Goal: Information Seeking & Learning: Learn about a topic

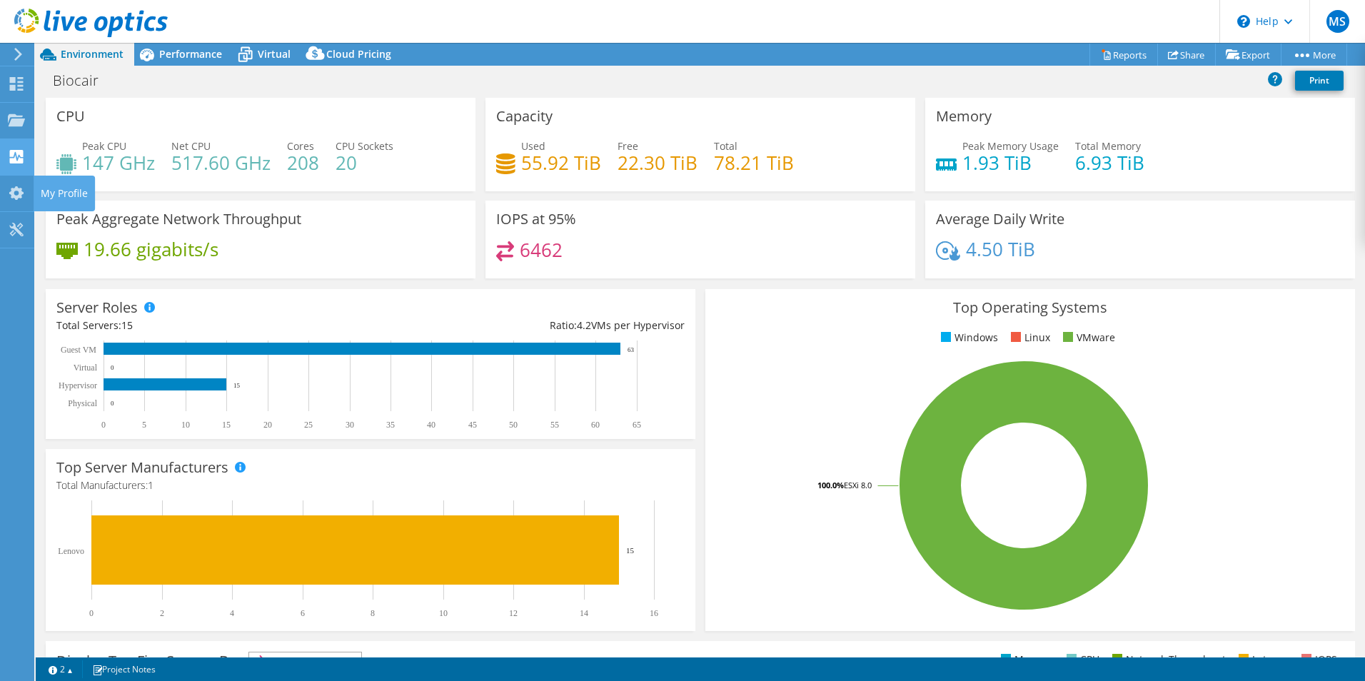
select select "USD"
click at [162, 57] on span "Performance" at bounding box center [190, 54] width 63 height 14
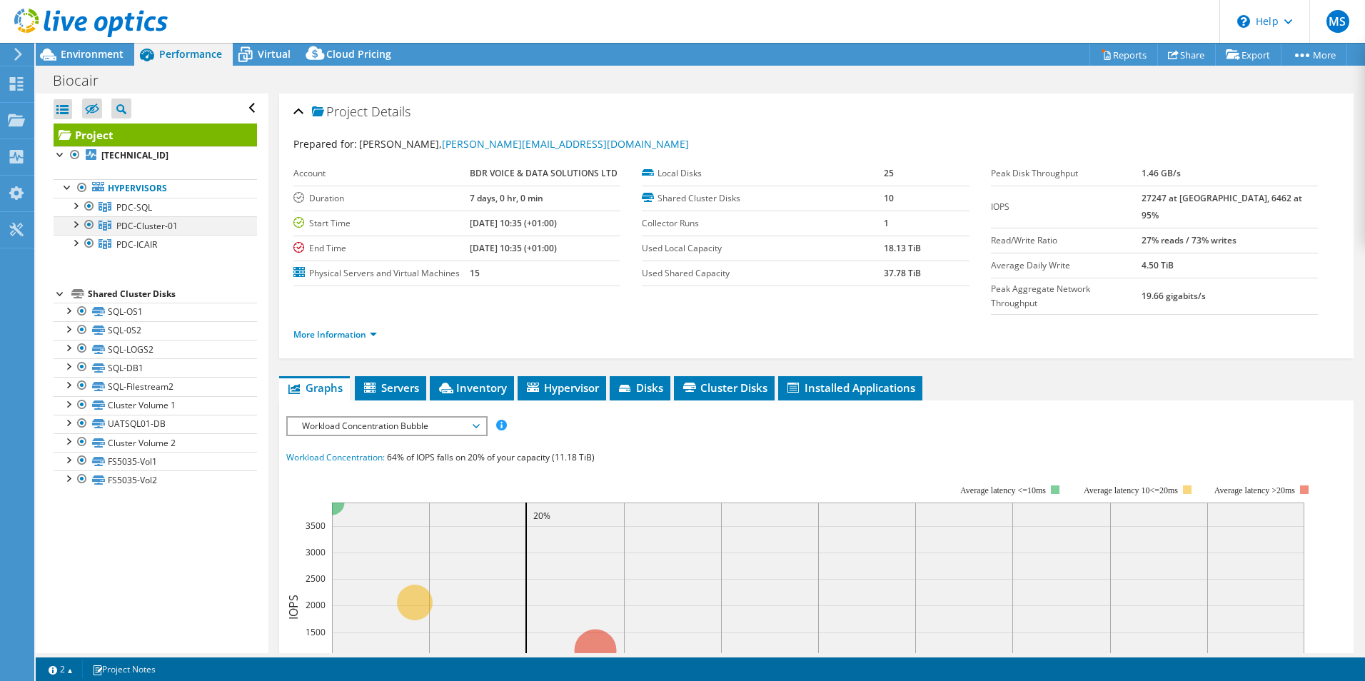
click at [74, 225] on div at bounding box center [75, 223] width 14 height 14
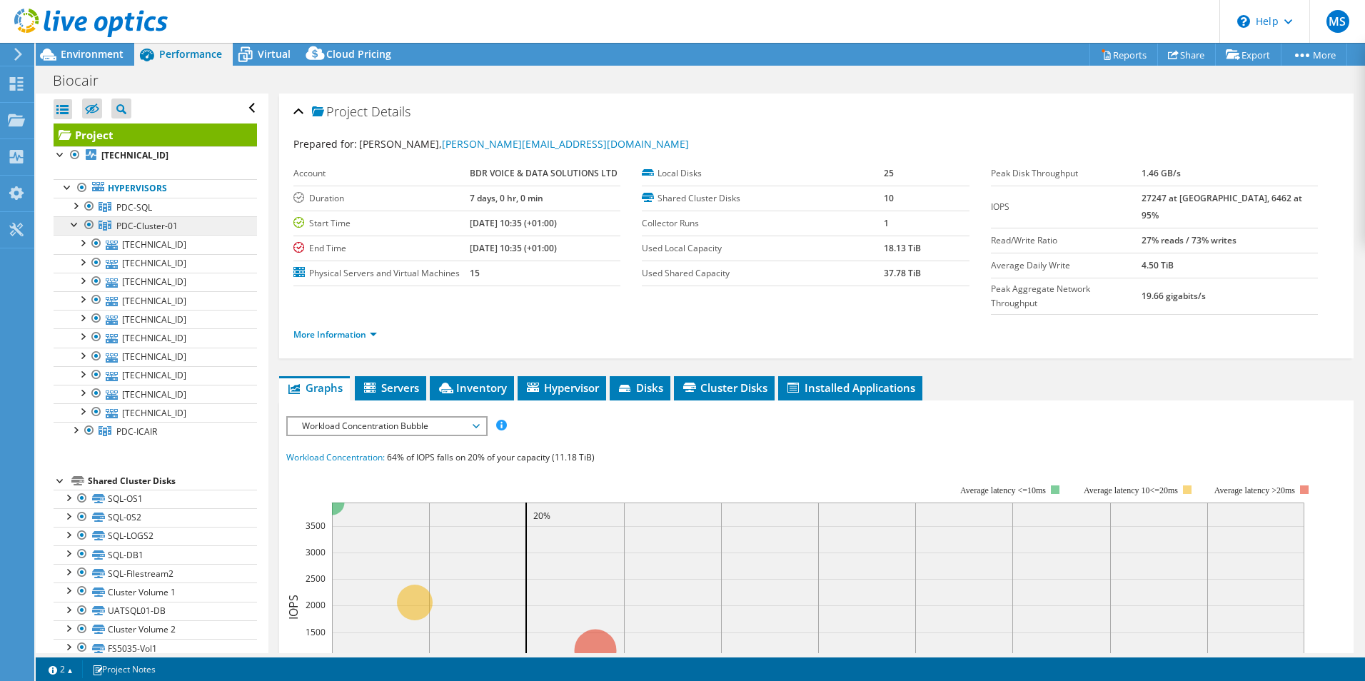
click at [148, 223] on span "PDC-Cluster-01" at bounding box center [146, 226] width 61 height 12
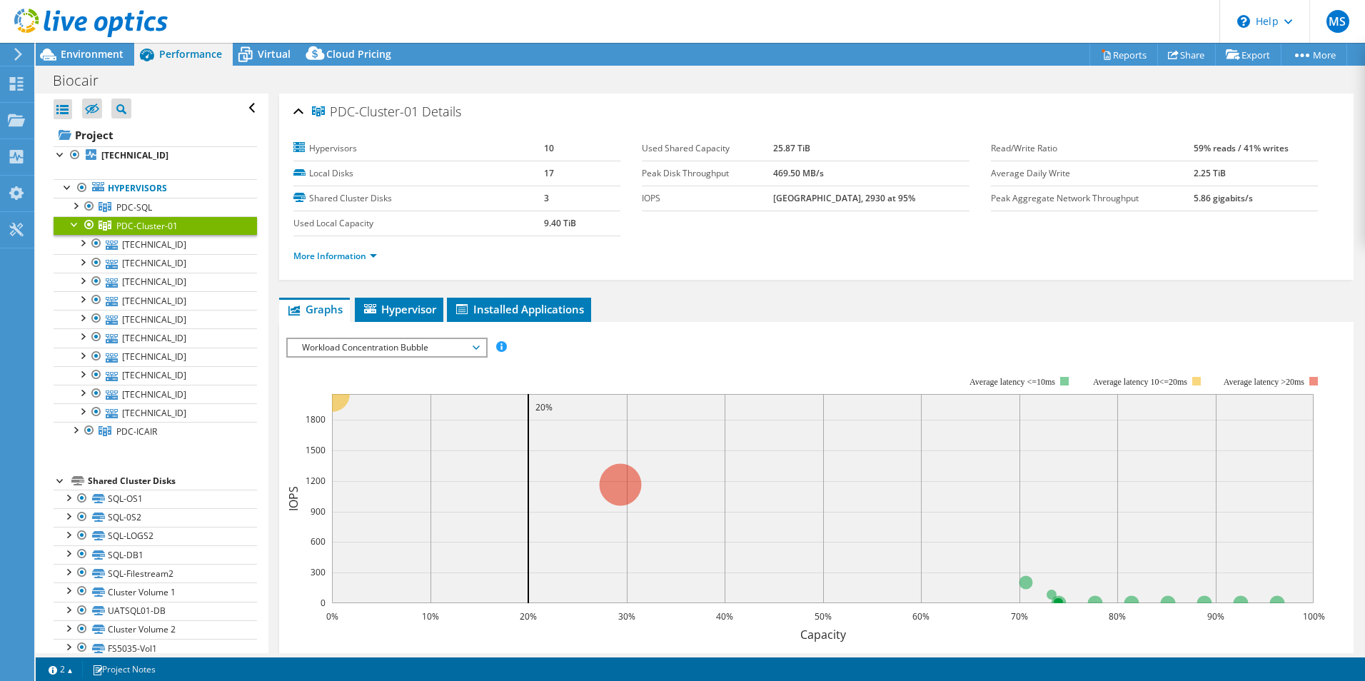
click at [368, 350] on span "Workload Concentration Bubble" at bounding box center [387, 347] width 184 height 17
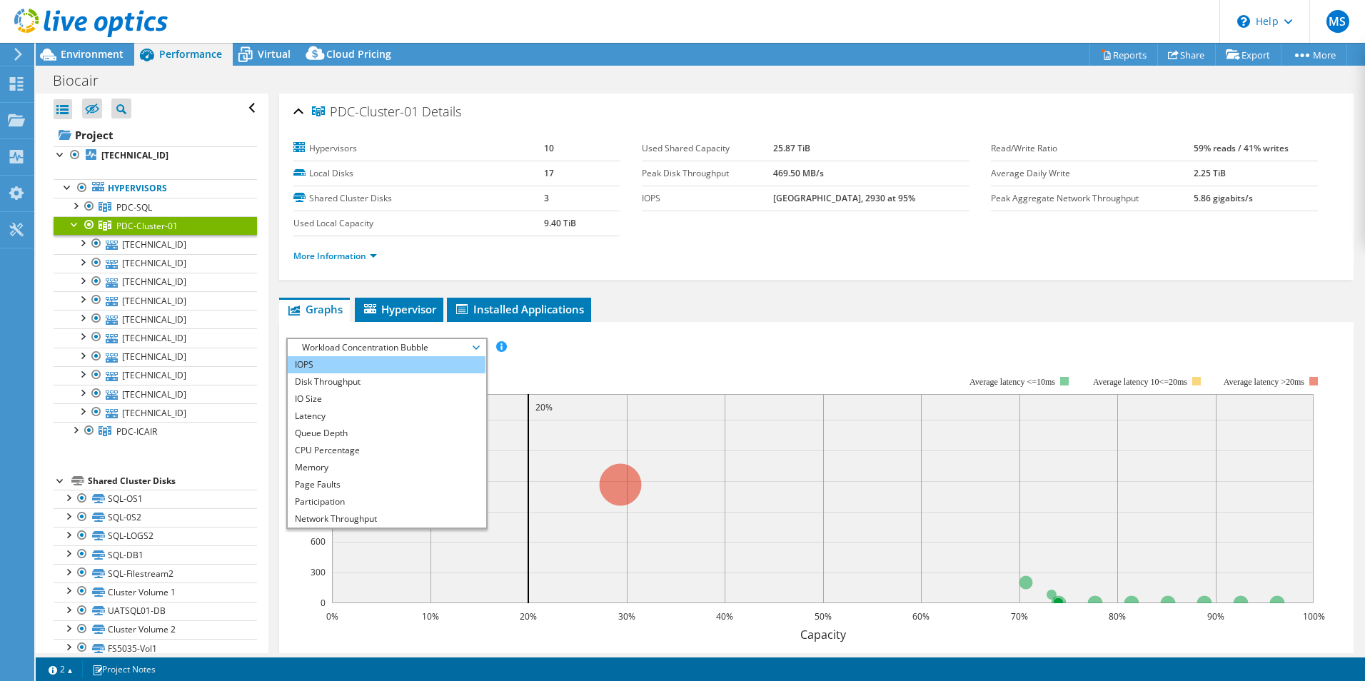
click at [351, 368] on li "IOPS" at bounding box center [387, 364] width 198 height 17
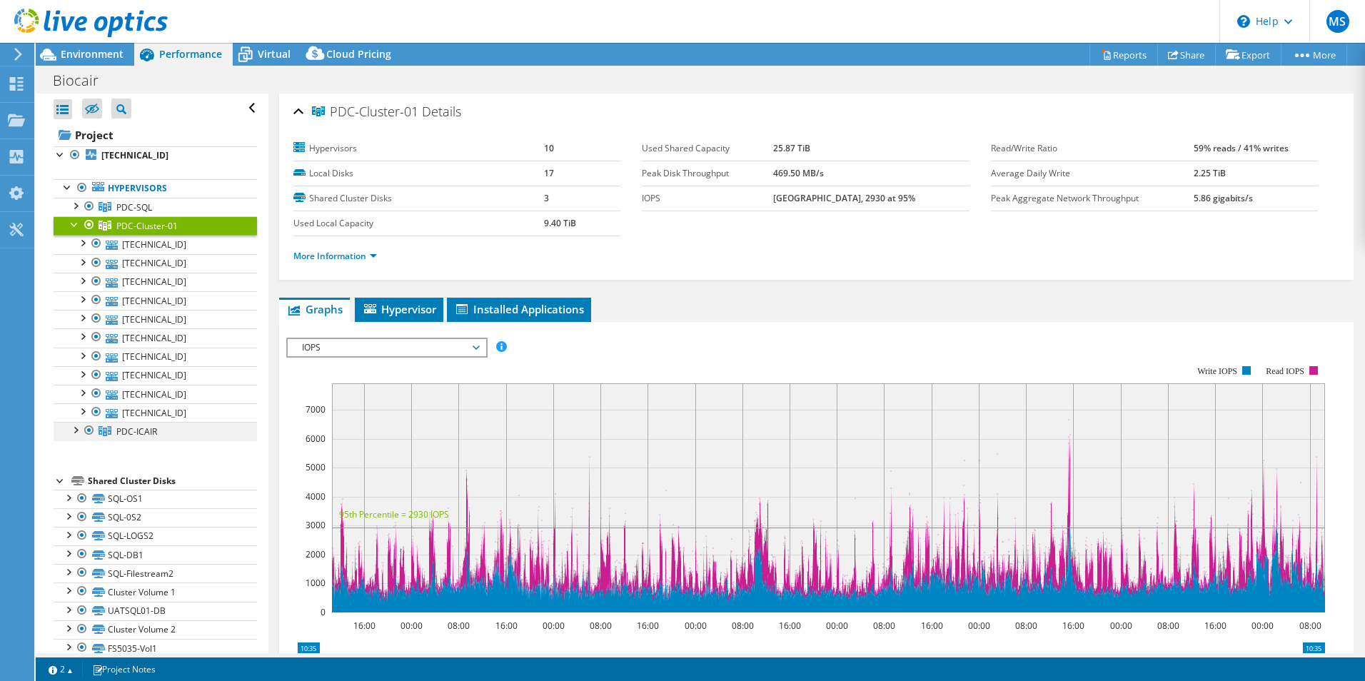
click at [74, 431] on div at bounding box center [75, 429] width 14 height 14
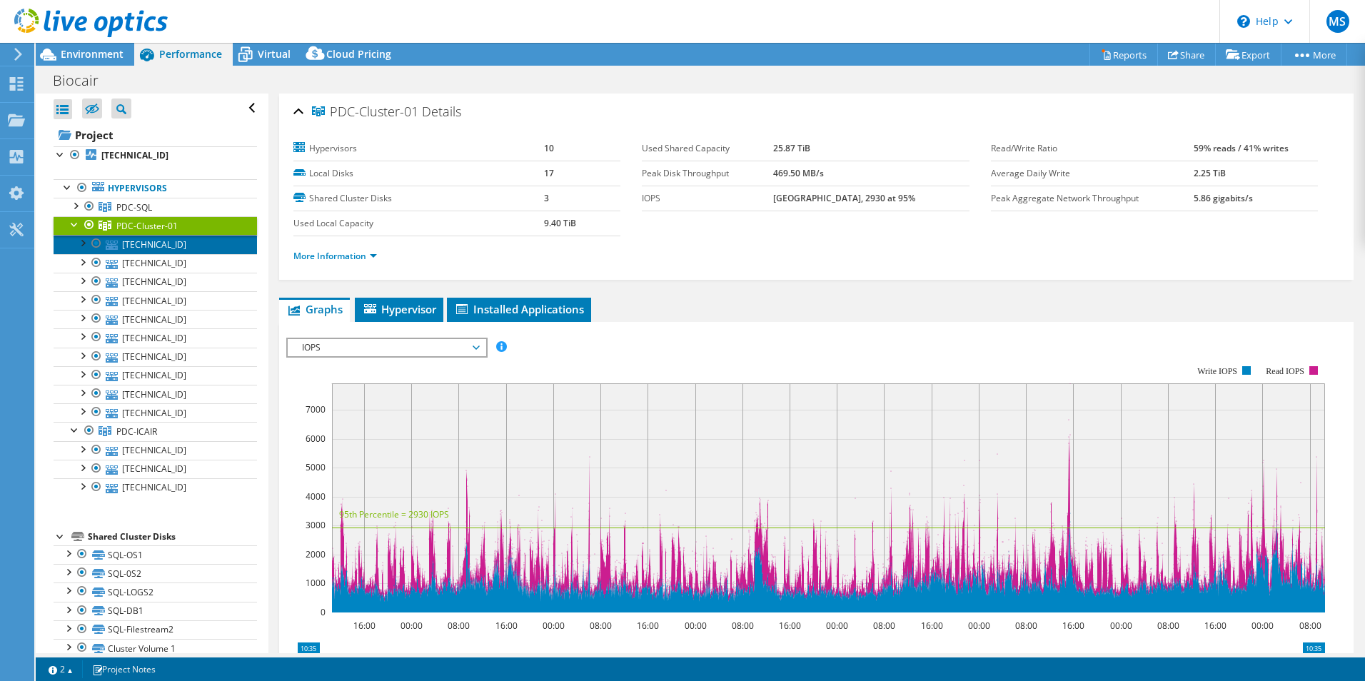
click at [161, 245] on link "[TECHNICAL_ID]" at bounding box center [155, 244] width 203 height 19
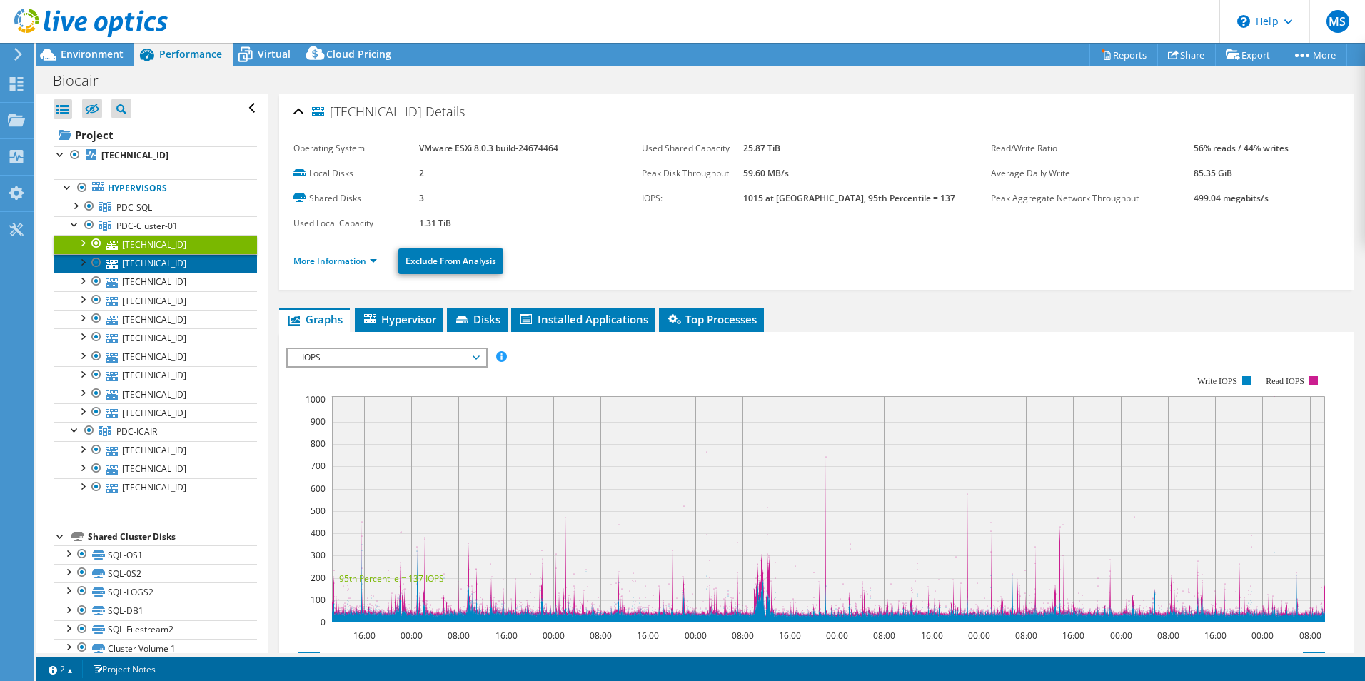
click at [163, 266] on link "[TECHNICAL_ID]" at bounding box center [155, 263] width 203 height 19
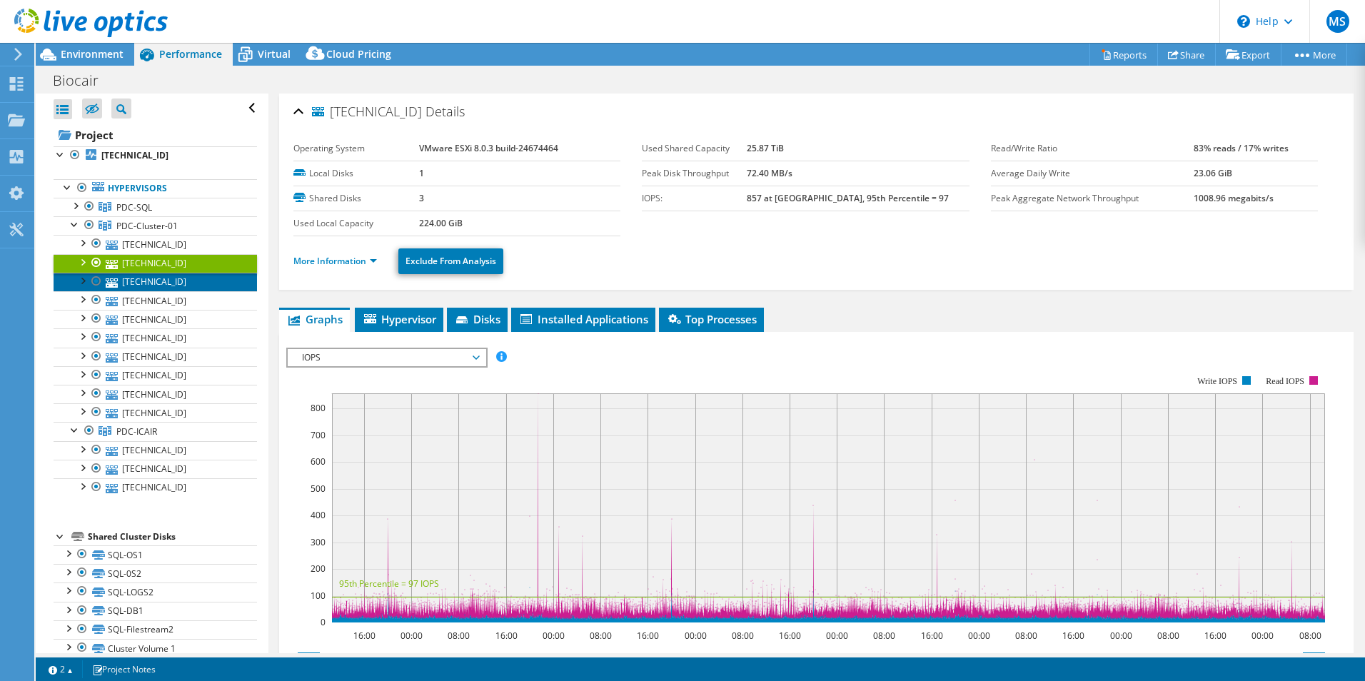
click at [162, 283] on link "[TECHNICAL_ID]" at bounding box center [155, 282] width 203 height 19
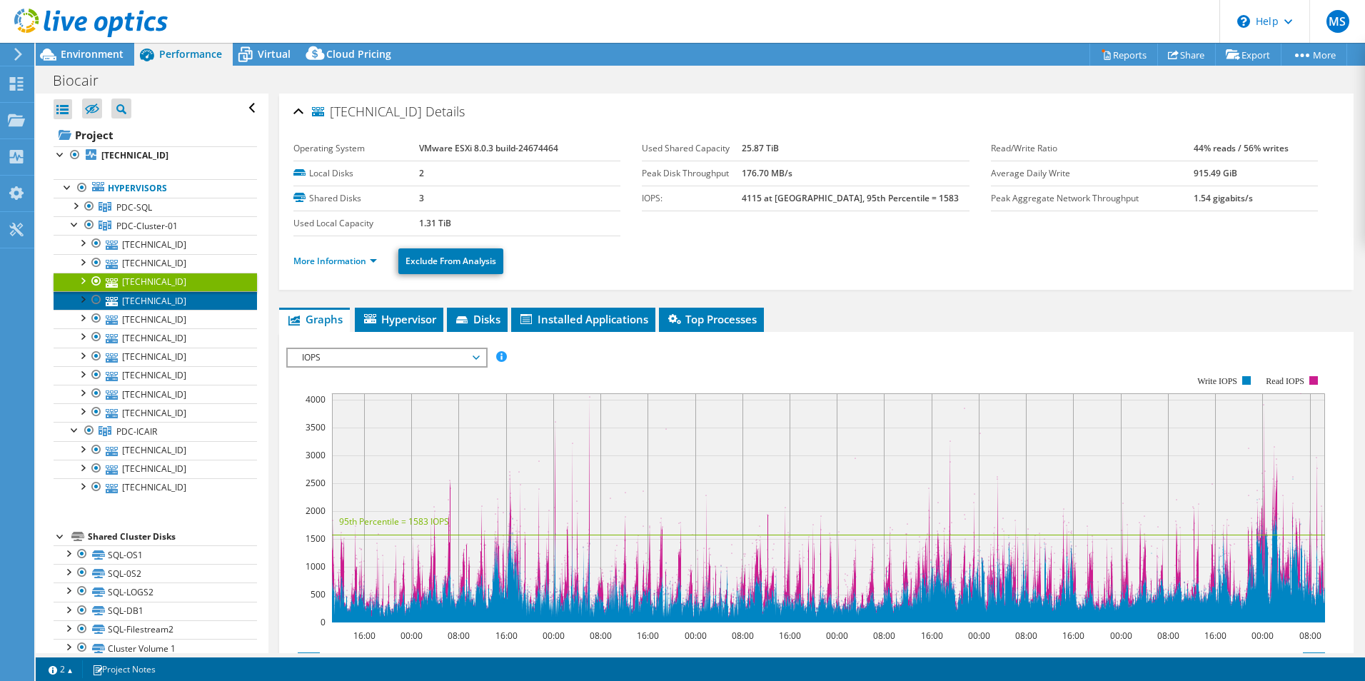
click at [155, 303] on link "[TECHNICAL_ID]" at bounding box center [155, 300] width 203 height 19
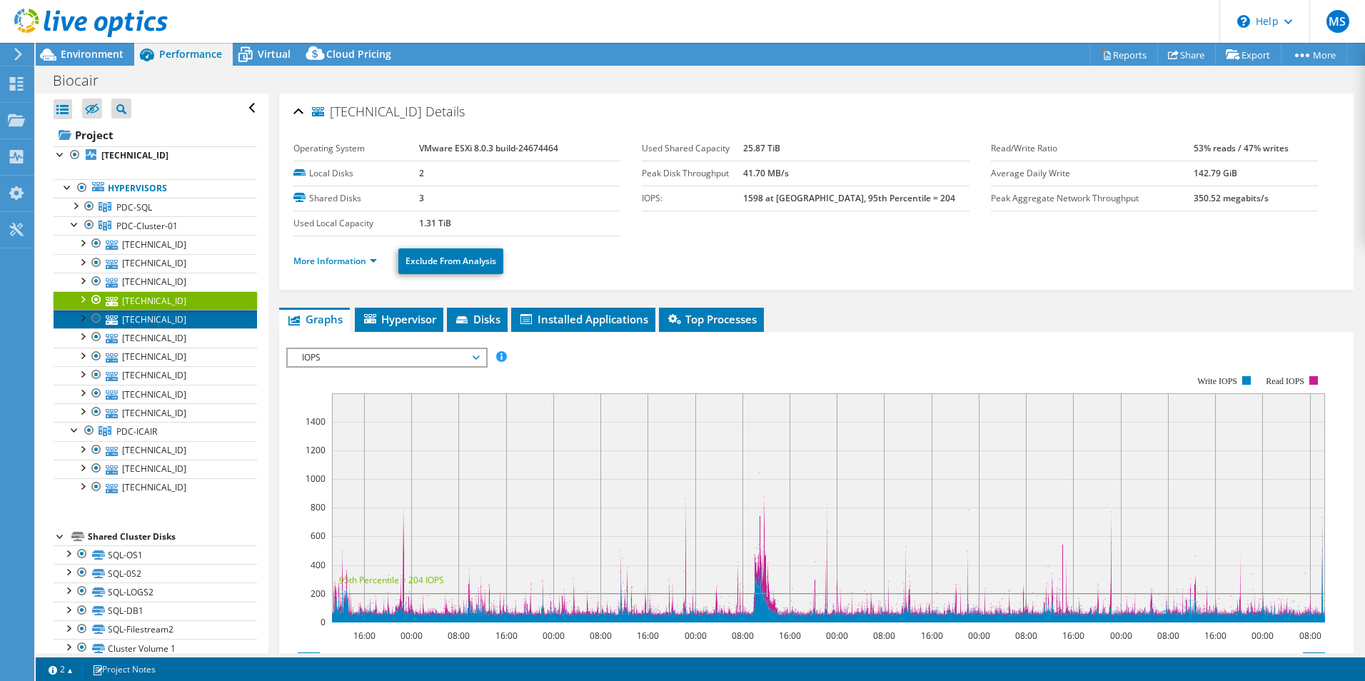
click at [156, 321] on link "[TECHNICAL_ID]" at bounding box center [155, 319] width 203 height 19
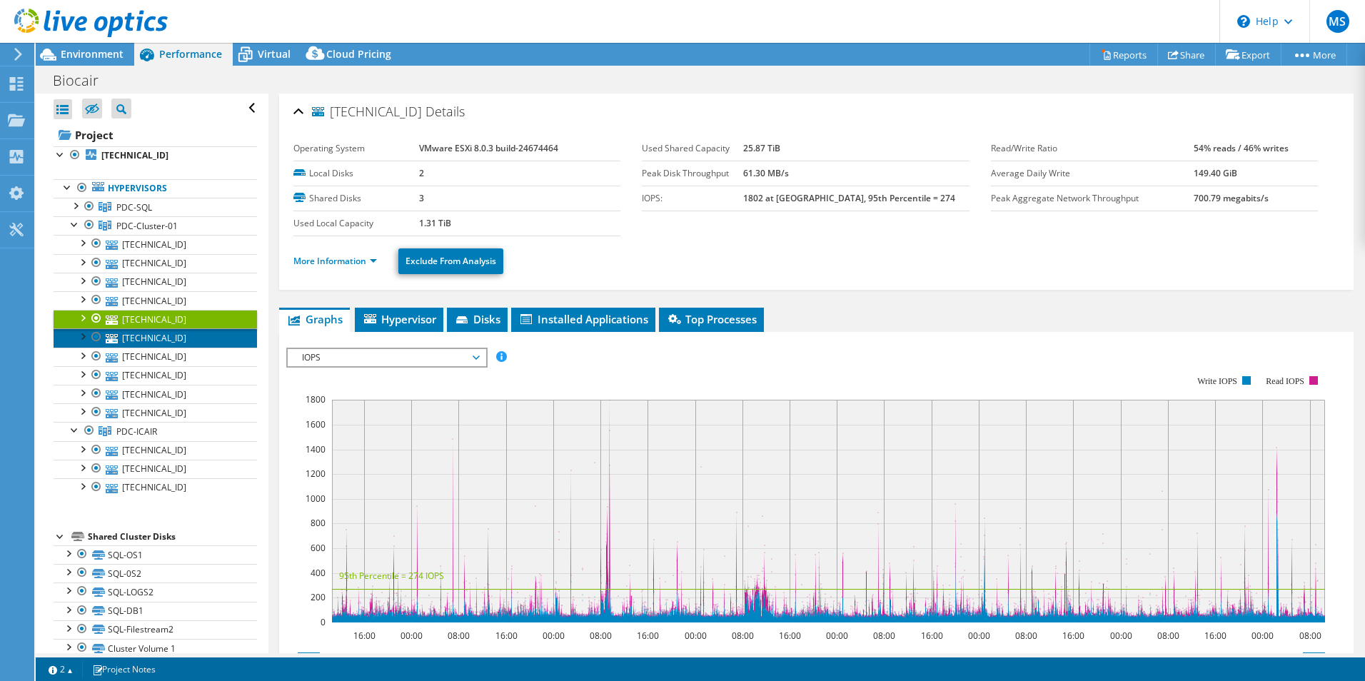
click at [141, 339] on link "[TECHNICAL_ID]" at bounding box center [155, 337] width 203 height 19
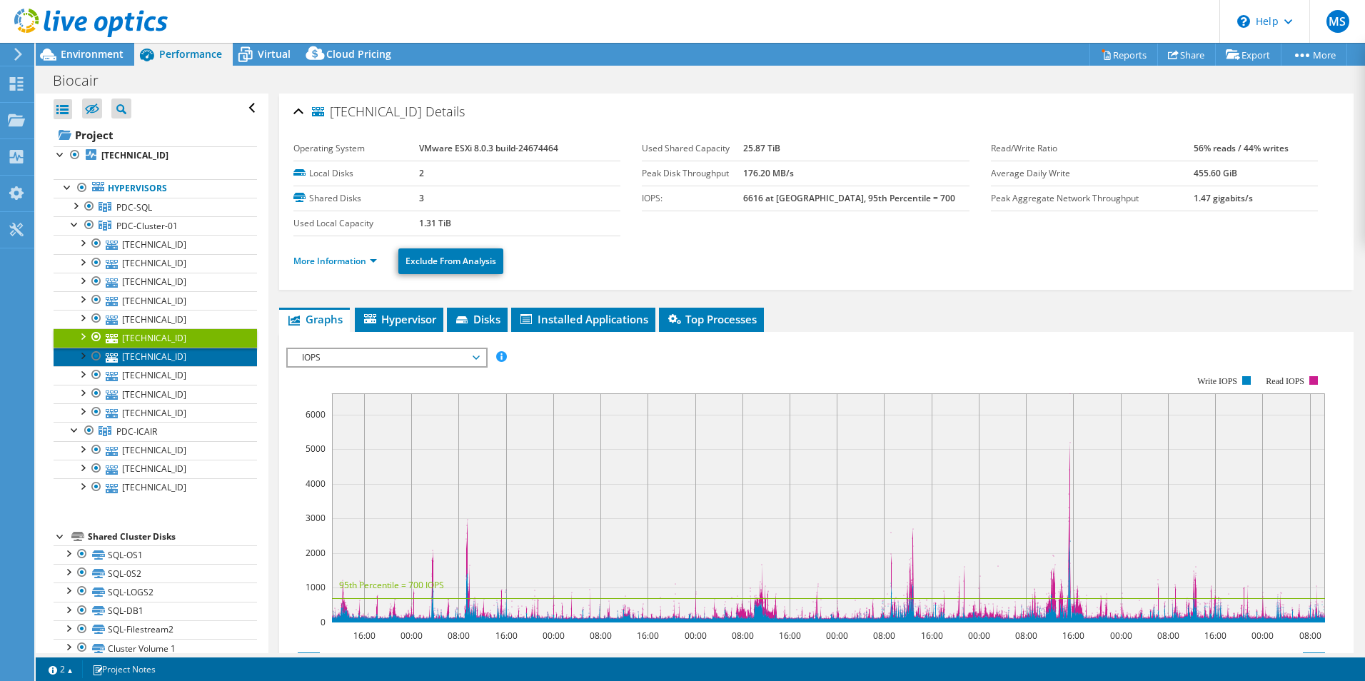
click at [154, 358] on link "[TECHNICAL_ID]" at bounding box center [155, 357] width 203 height 19
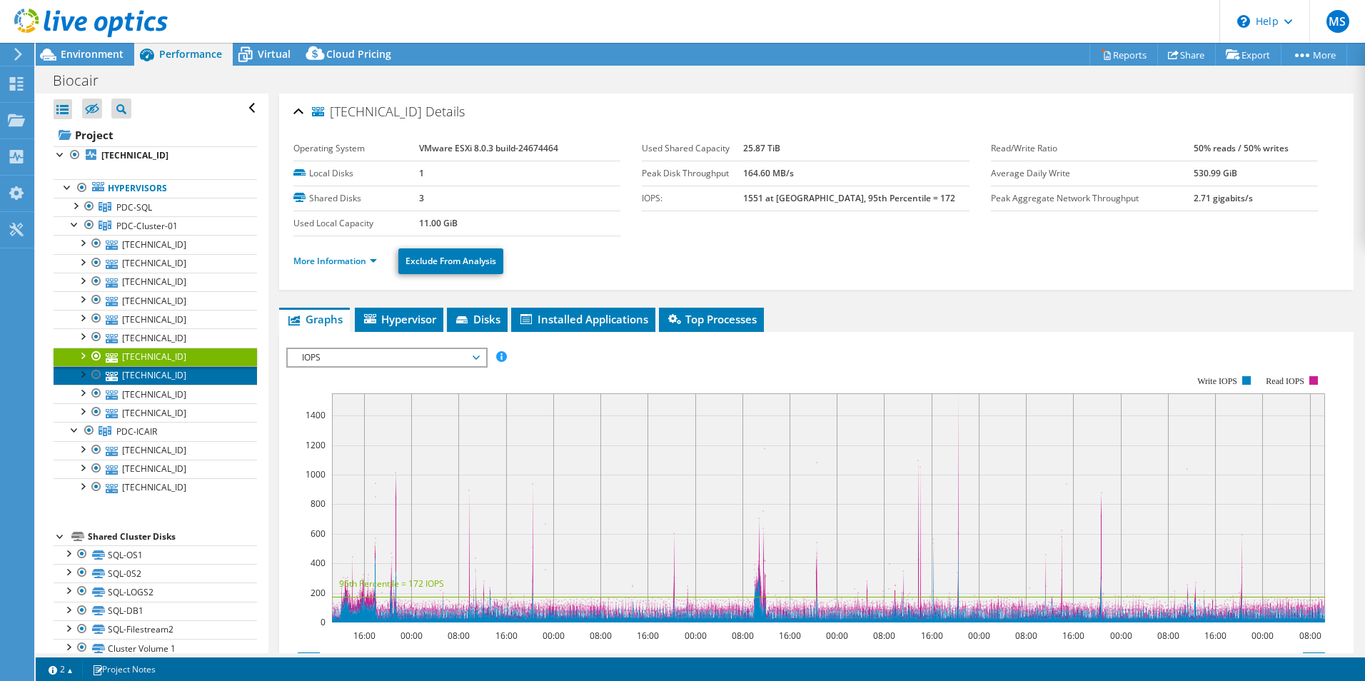
click at [154, 376] on link "[TECHNICAL_ID]" at bounding box center [155, 375] width 203 height 19
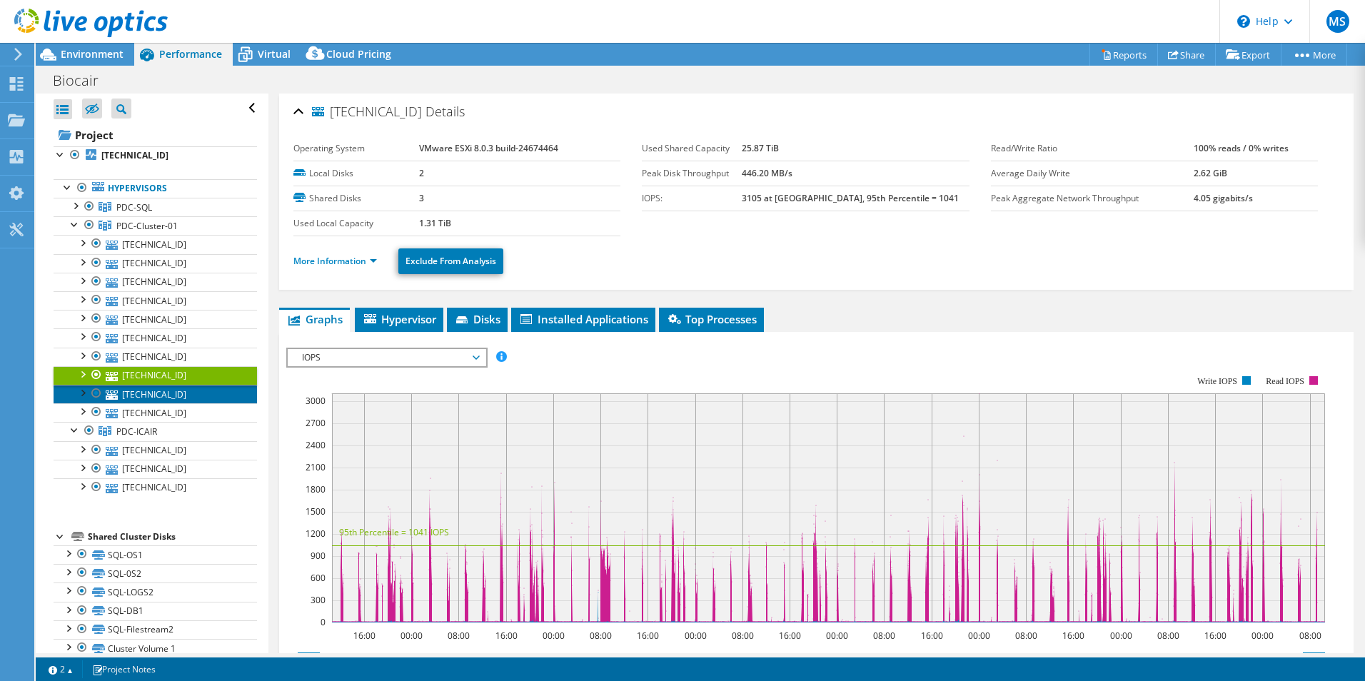
click at [160, 396] on link "[TECHNICAL_ID]" at bounding box center [155, 394] width 203 height 19
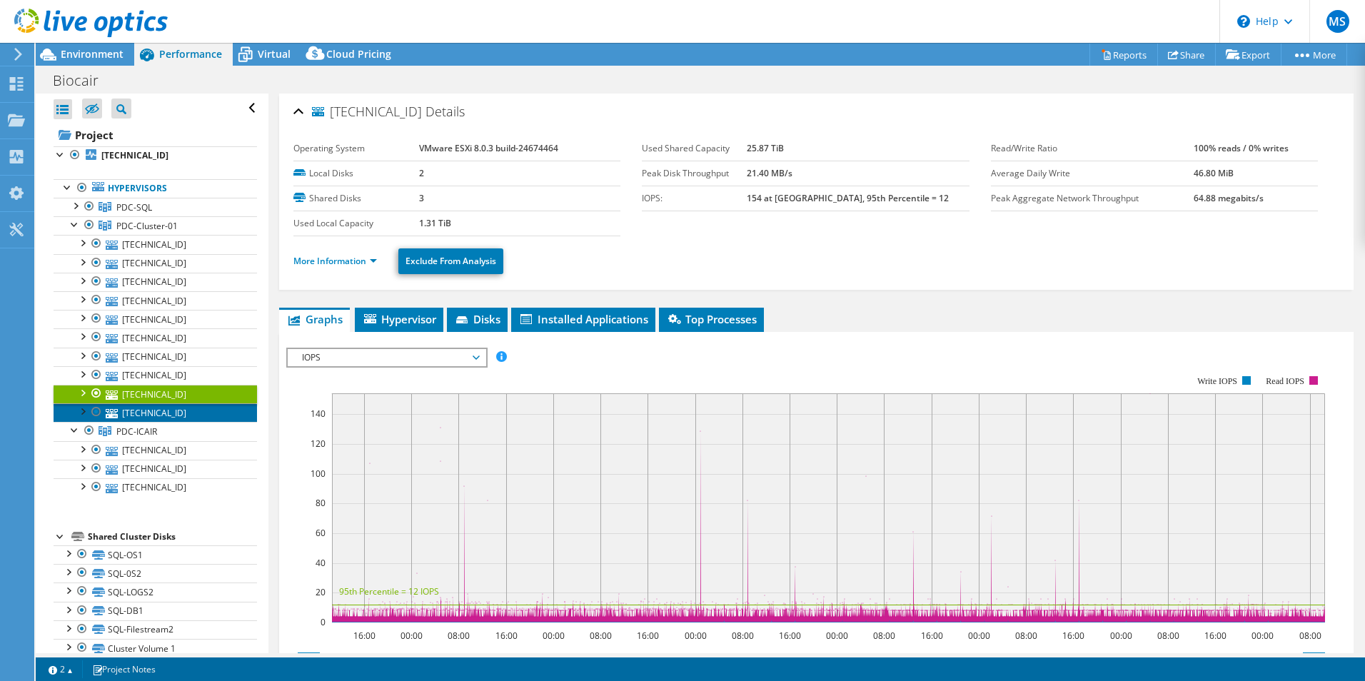
click at [157, 413] on link "[TECHNICAL_ID]" at bounding box center [155, 412] width 203 height 19
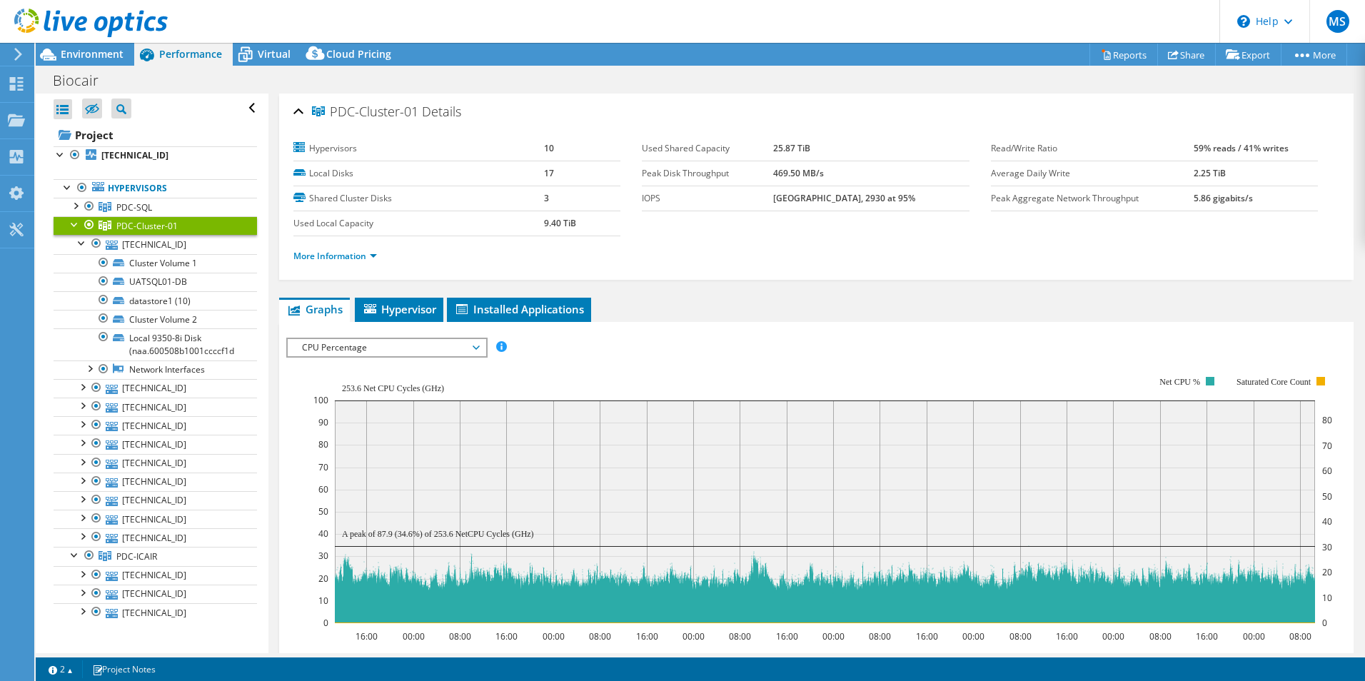
select select "USD"
click at [81, 242] on div at bounding box center [82, 242] width 14 height 14
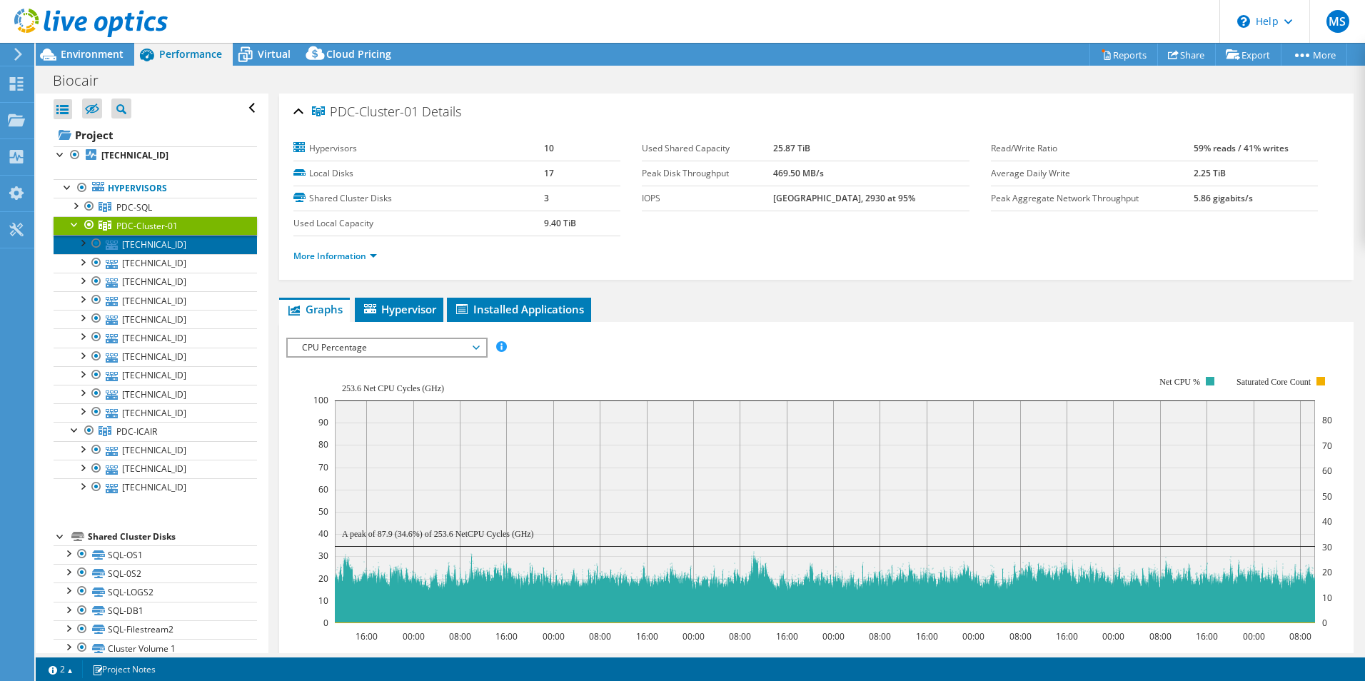
click at [151, 248] on link "[TECHNICAL_ID]" at bounding box center [155, 244] width 203 height 19
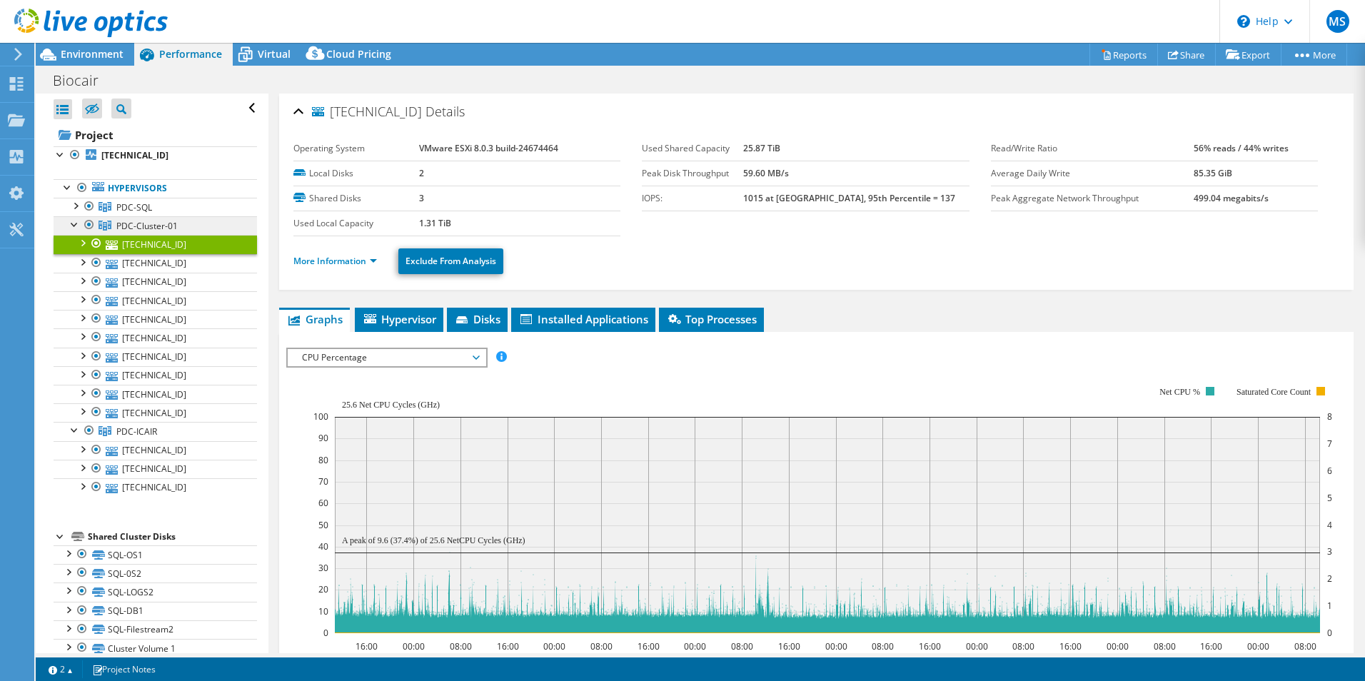
click at [147, 225] on span "PDC-Cluster-01" at bounding box center [146, 226] width 61 height 12
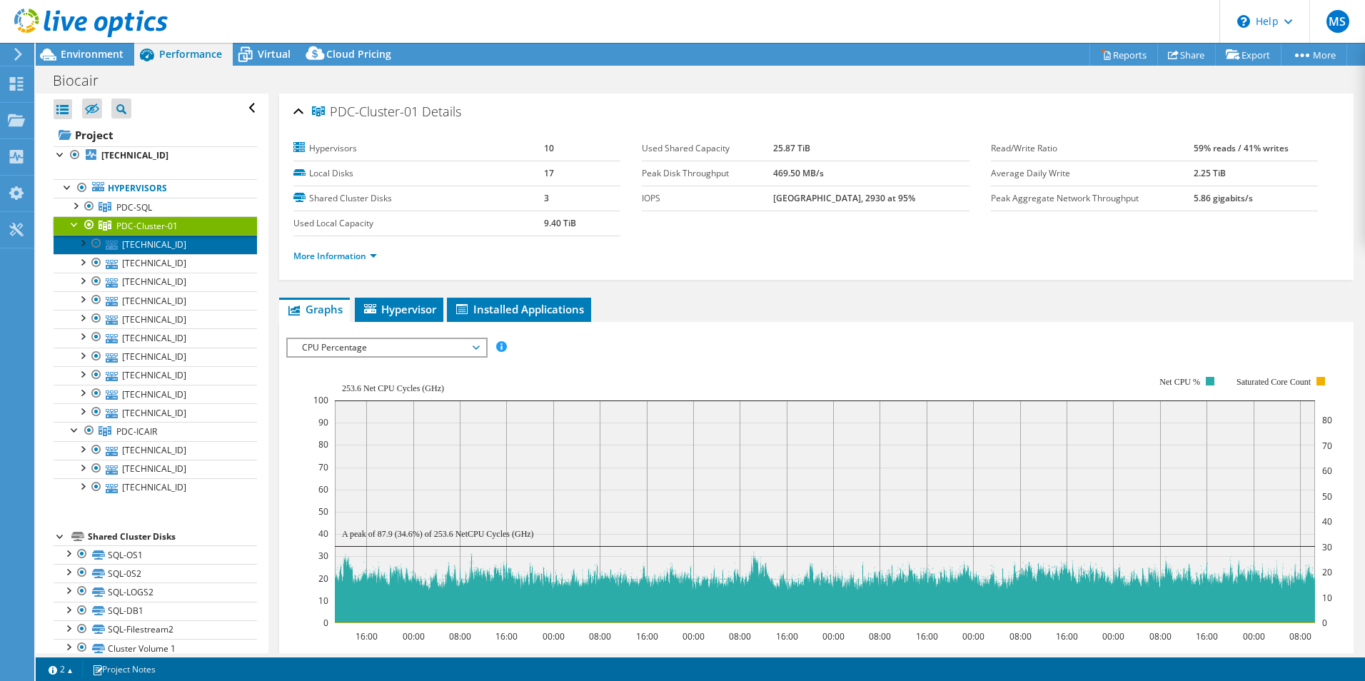
click at [146, 246] on link "[TECHNICAL_ID]" at bounding box center [155, 244] width 203 height 19
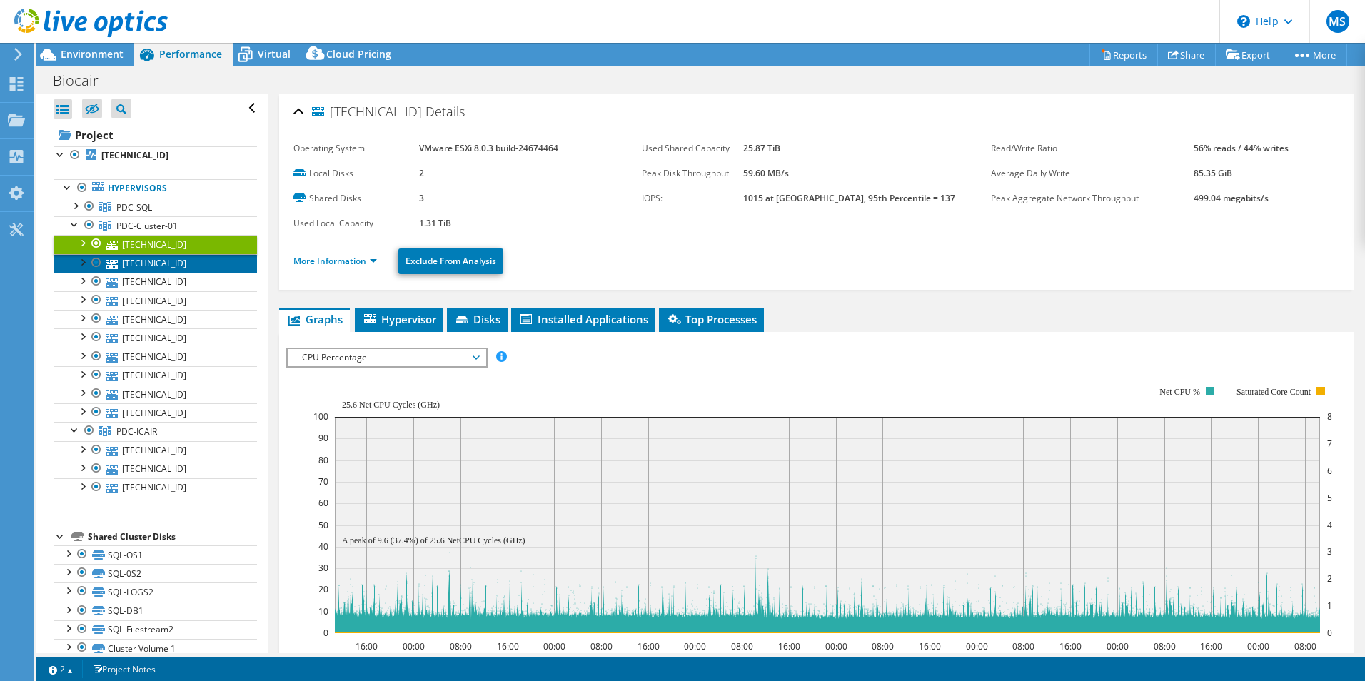
click at [149, 266] on link "[TECHNICAL_ID]" at bounding box center [155, 263] width 203 height 19
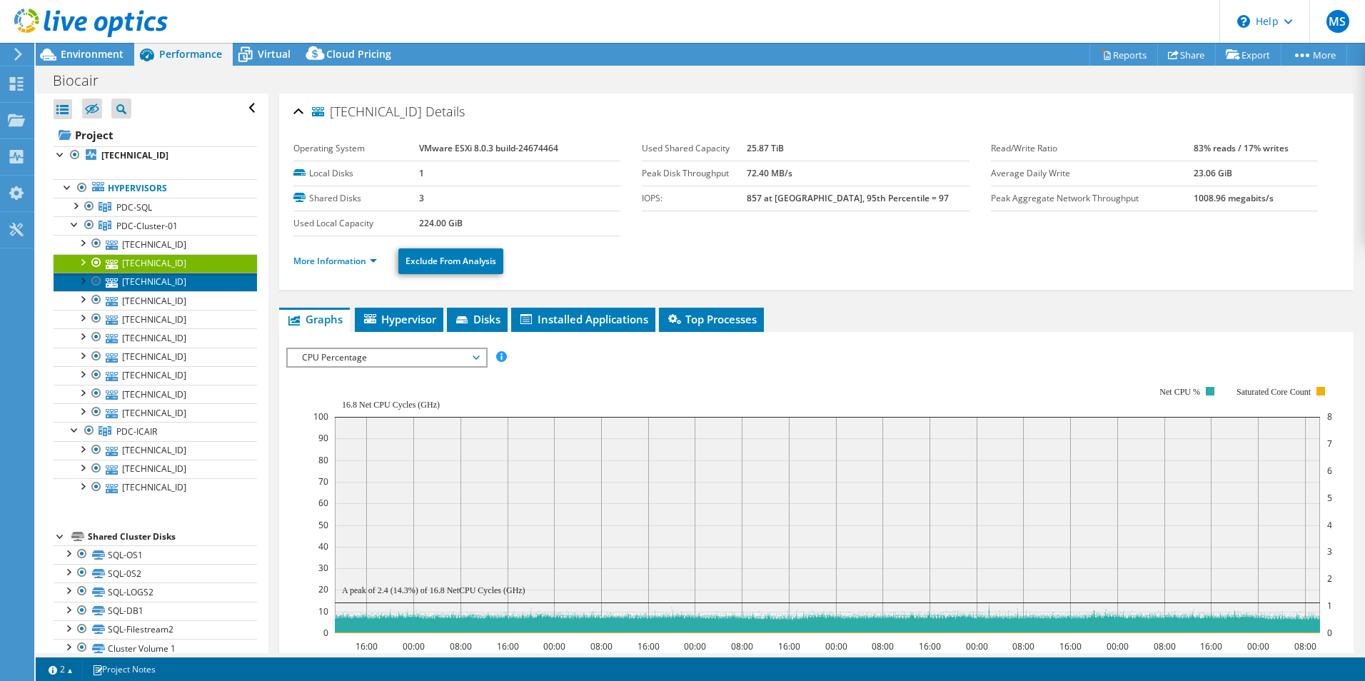
click at [151, 281] on link "[TECHNICAL_ID]" at bounding box center [155, 282] width 203 height 19
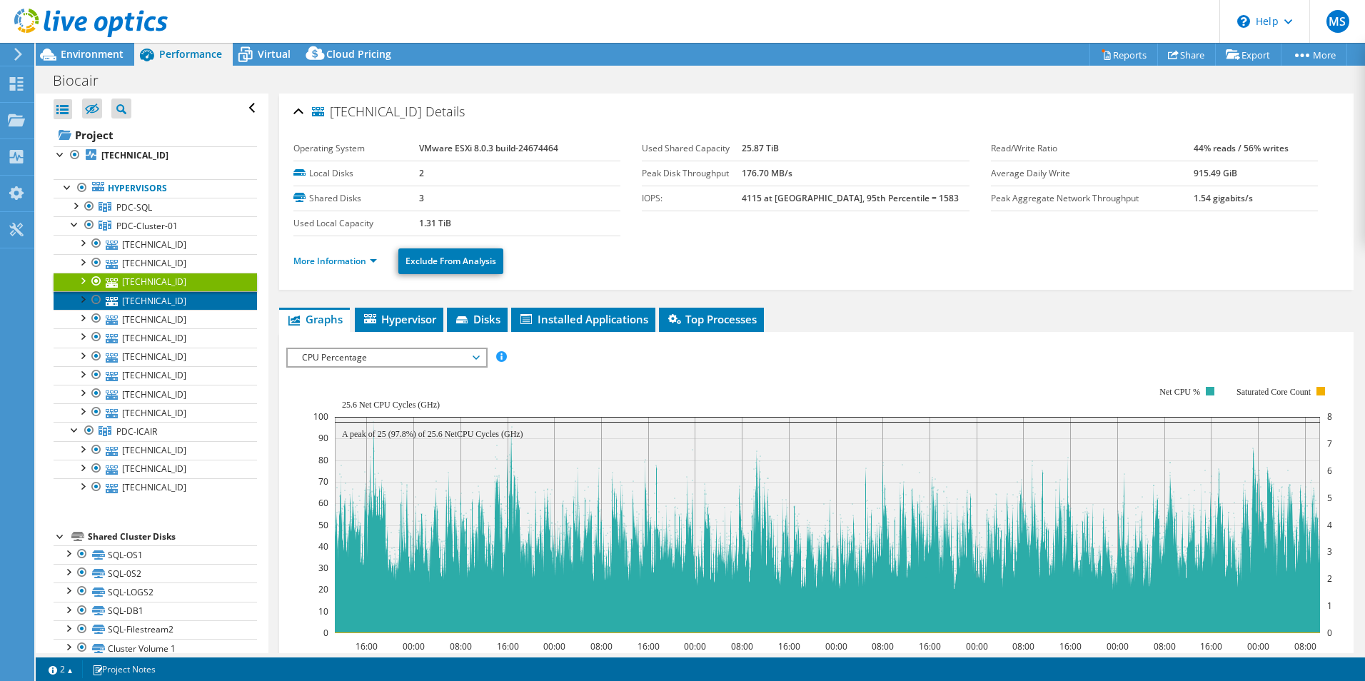
click at [154, 305] on link "[TECHNICAL_ID]" at bounding box center [155, 300] width 203 height 19
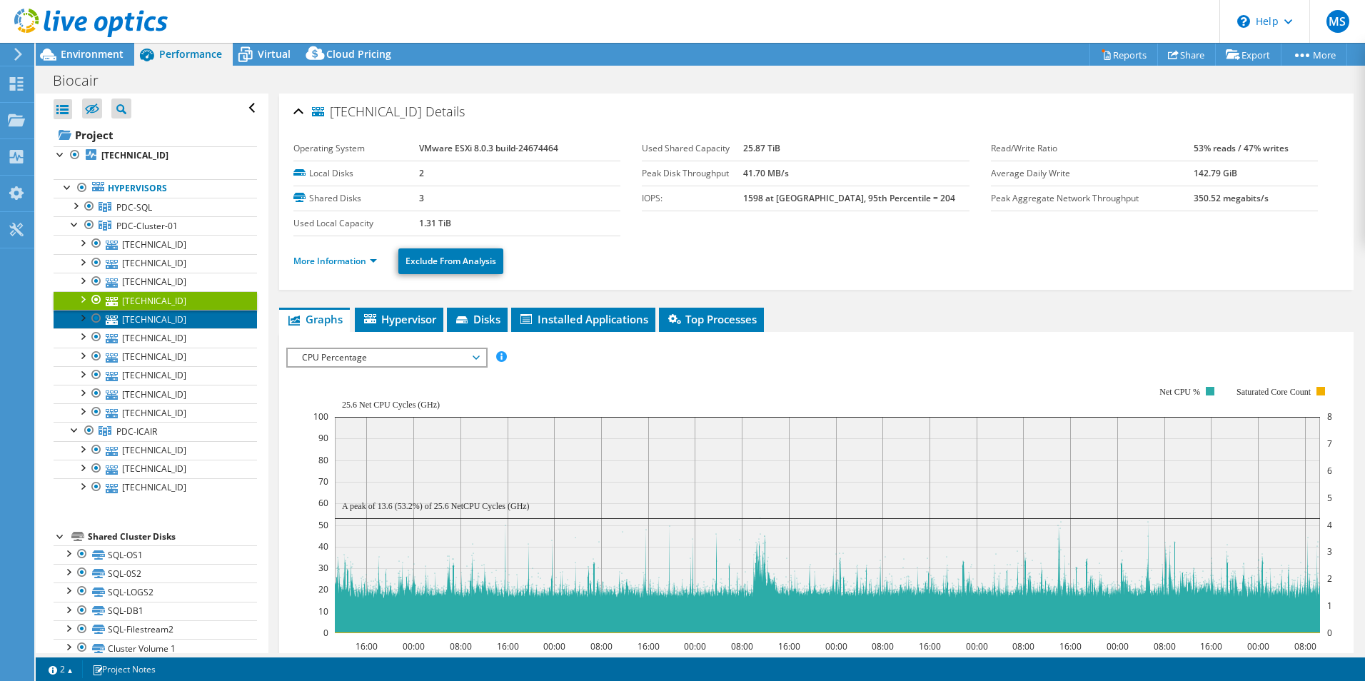
click at [155, 323] on link "[TECHNICAL_ID]" at bounding box center [155, 319] width 203 height 19
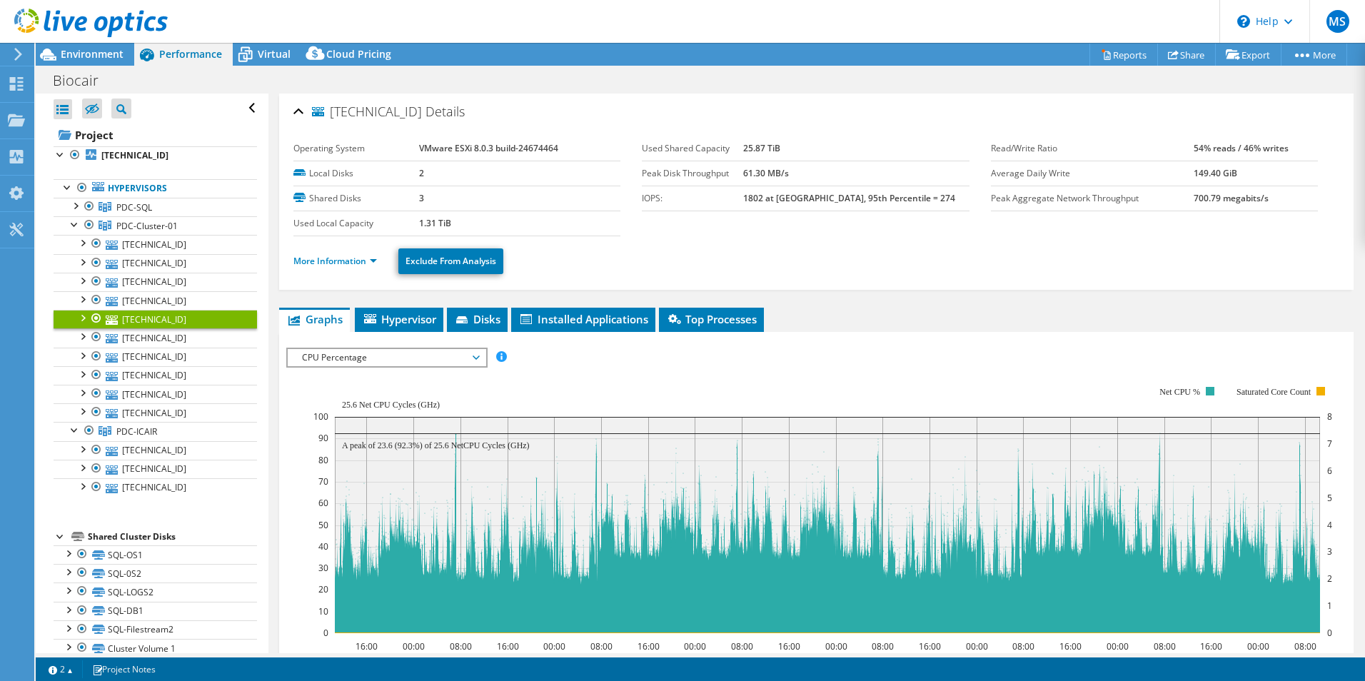
click at [59, 536] on div at bounding box center [61, 535] width 14 height 14
click at [268, 54] on span "Virtual" at bounding box center [274, 54] width 33 height 14
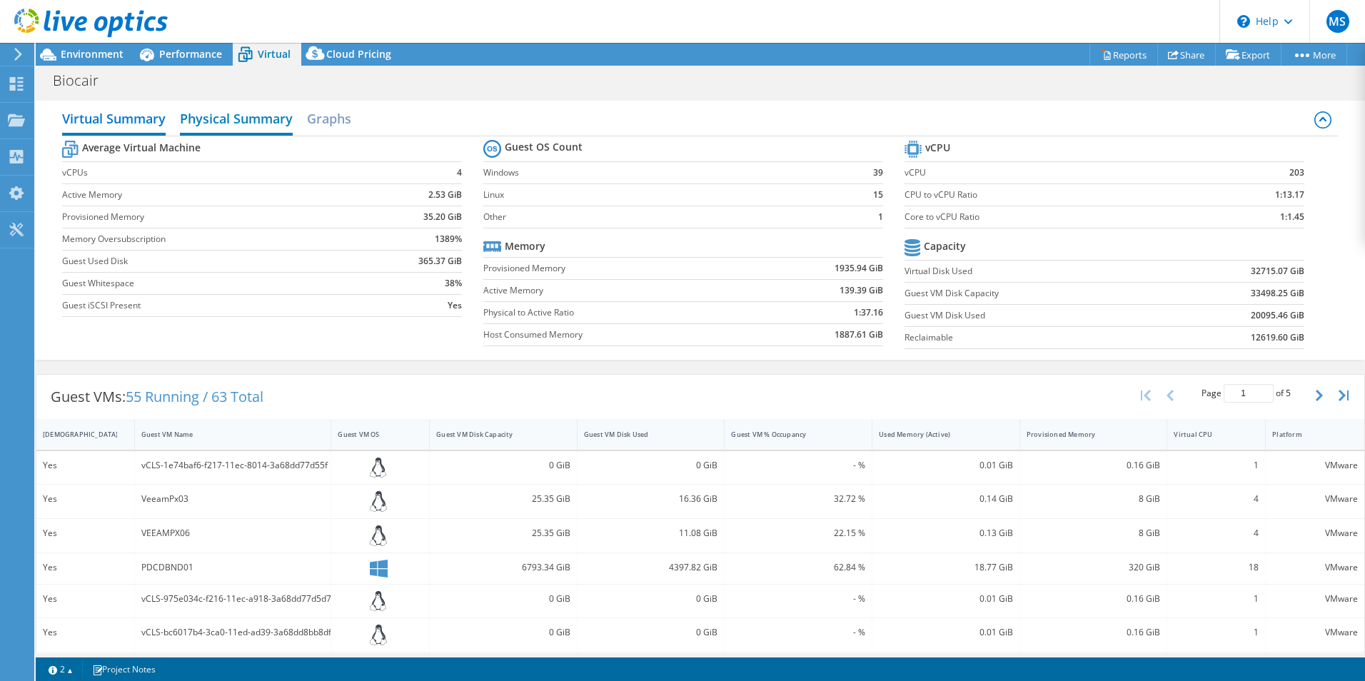
click at [235, 116] on h2 "Physical Summary" at bounding box center [236, 119] width 113 height 31
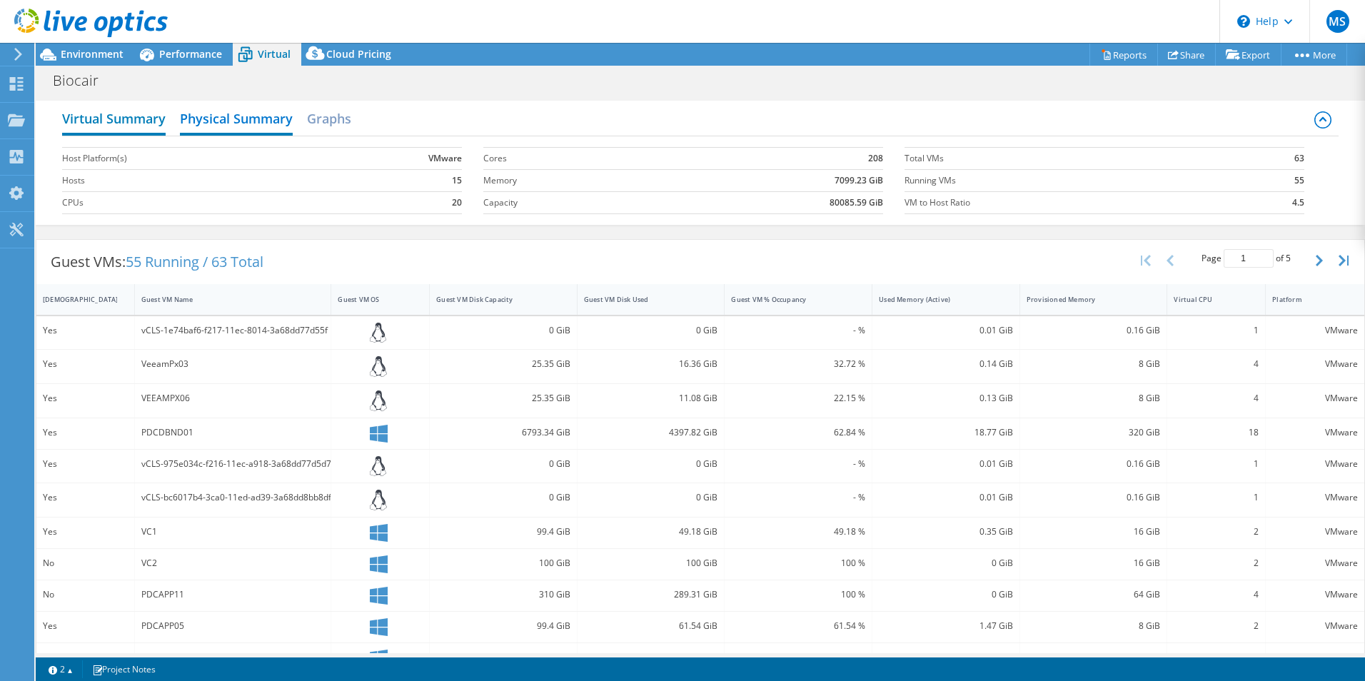
click at [131, 120] on h2 "Virtual Summary" at bounding box center [114, 119] width 104 height 31
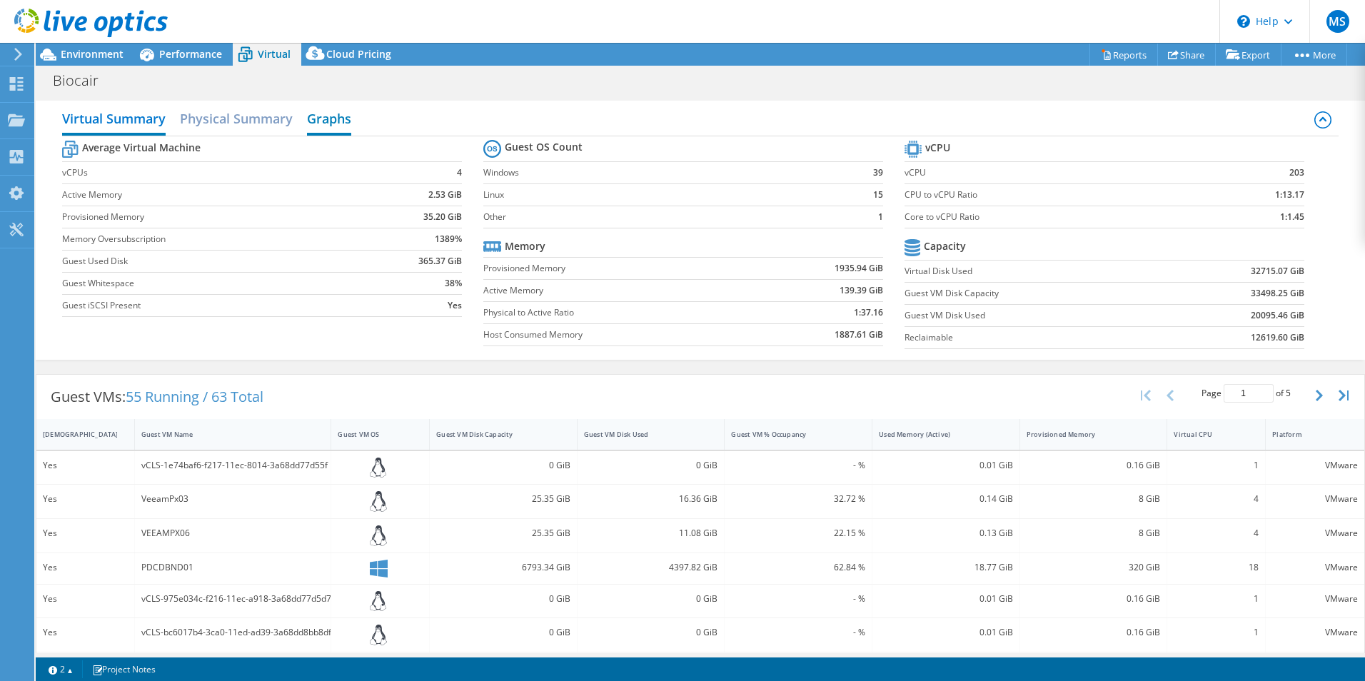
click at [326, 119] on h2 "Graphs" at bounding box center [329, 119] width 44 height 31
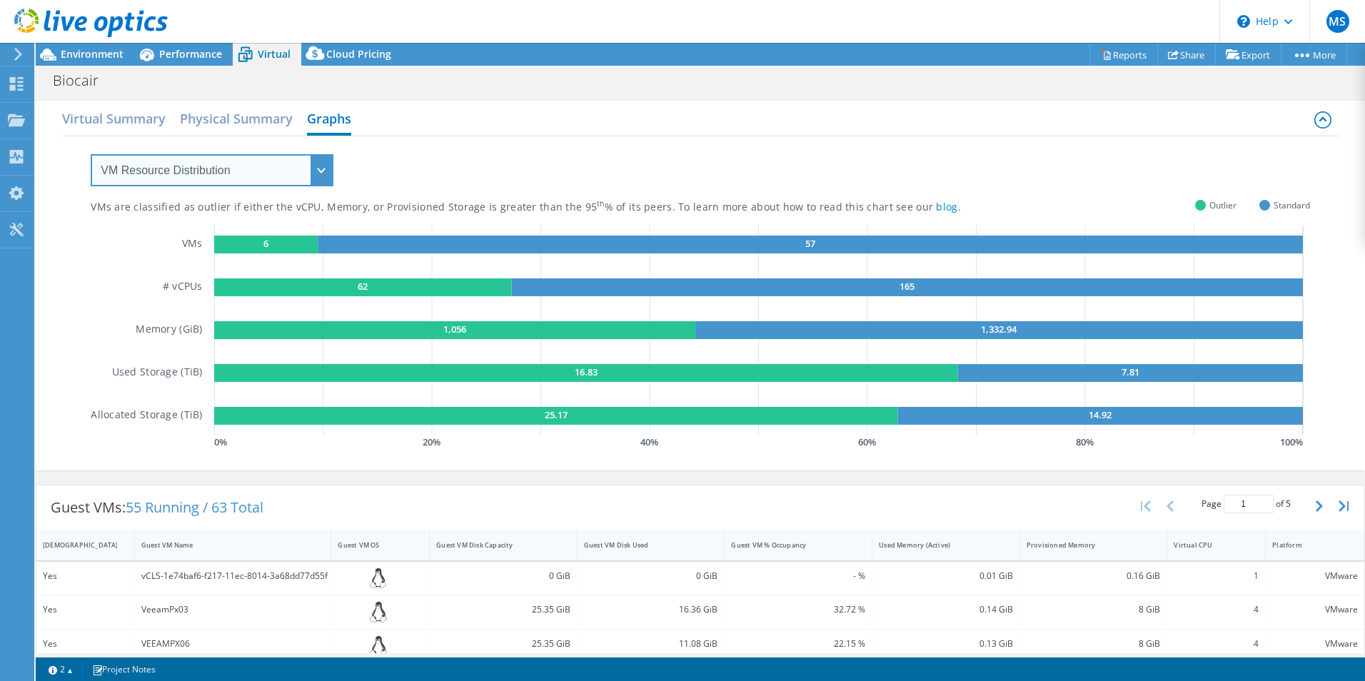
click at [322, 165] on select "VM Resource Distribution Provisioning Contrast Over Provisioning" at bounding box center [212, 170] width 243 height 32
click at [91, 154] on select "VM Resource Distribution Provisioning Contrast Over Provisioning" at bounding box center [212, 170] width 243 height 32
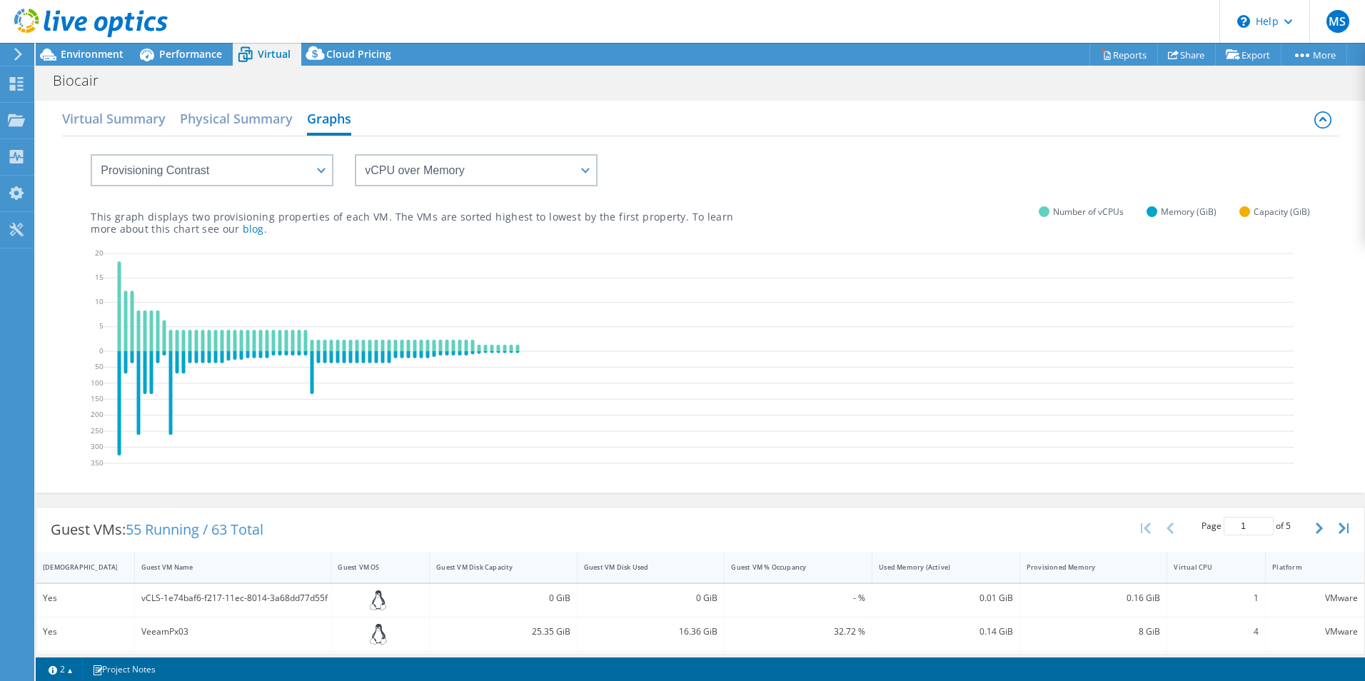
click at [174, 216] on p "This graph displays two provisioning properties of each VM. The VMs are sorted …" at bounding box center [412, 223] width 643 height 24
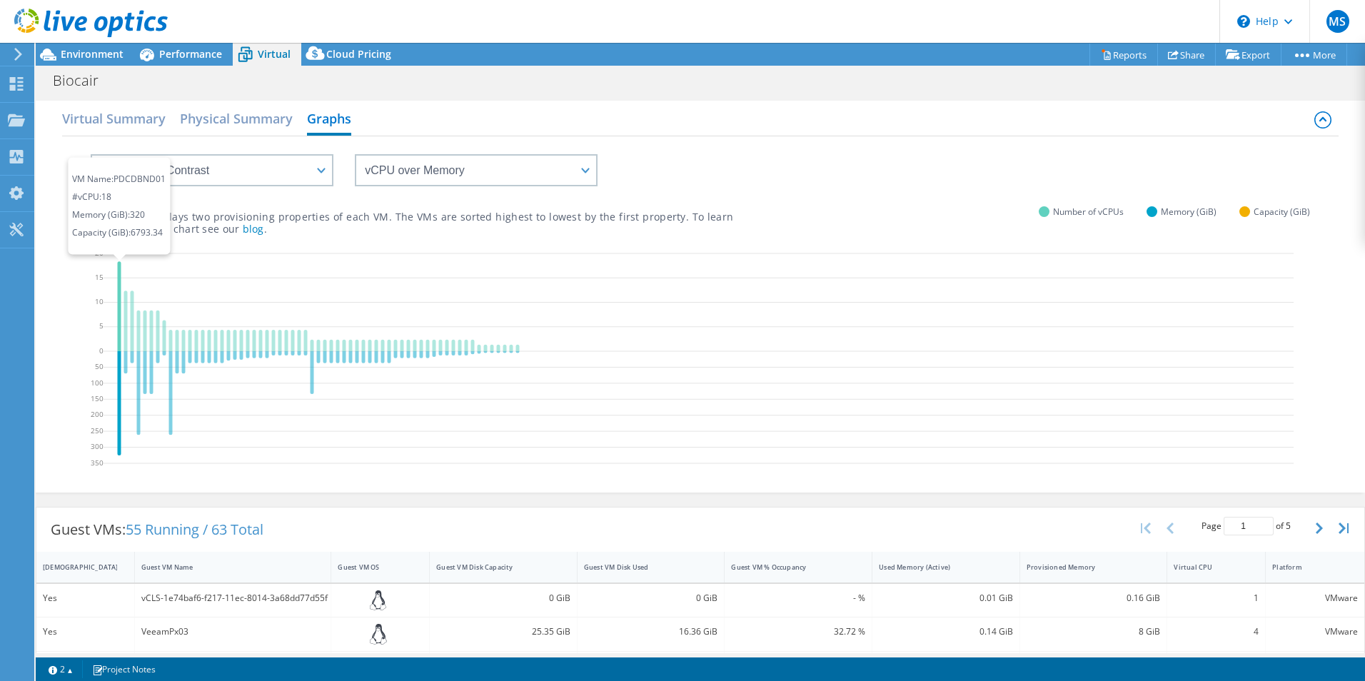
click at [120, 267] on icon at bounding box center [120, 306] width 4 height 90
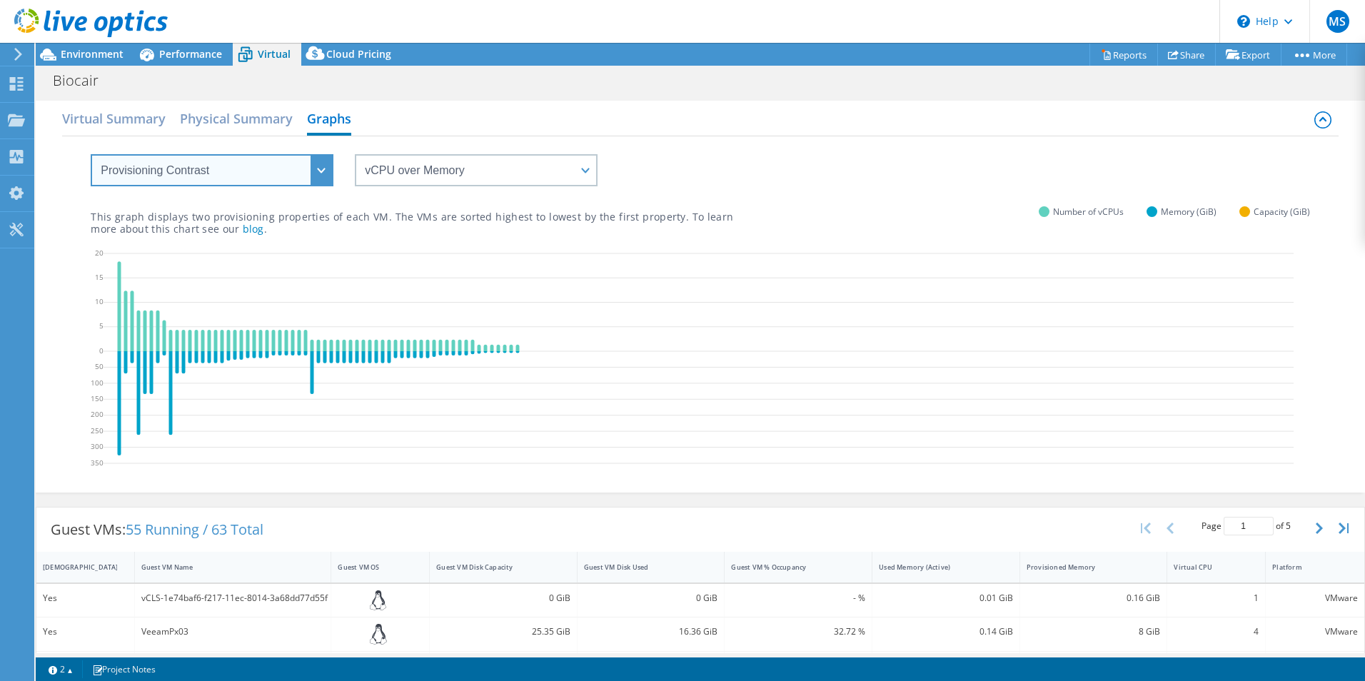
click at [295, 175] on select "VM Resource Distribution Provisioning Contrast Over Provisioning" at bounding box center [212, 170] width 243 height 32
select select "Over Provisioning"
click at [91, 154] on select "VM Resource Distribution Provisioning Contrast Over Provisioning" at bounding box center [212, 170] width 243 height 32
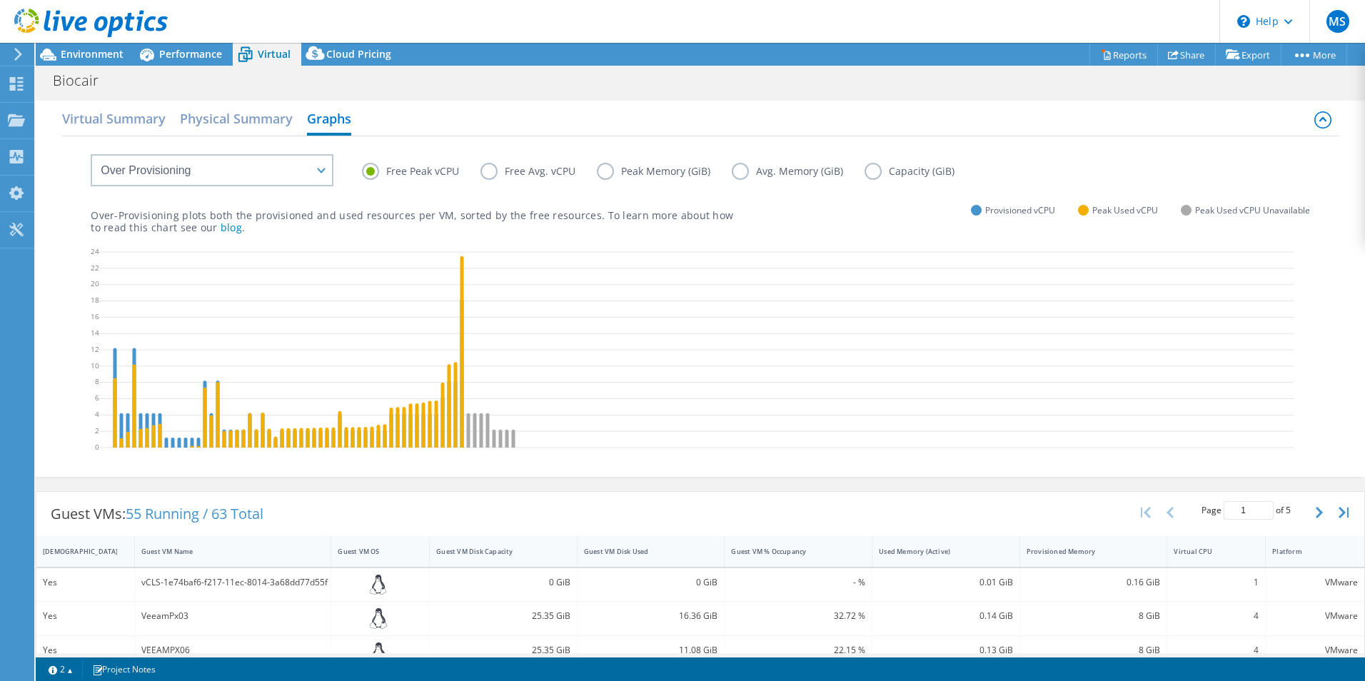
click at [493, 169] on label "Free Avg. vCPU" at bounding box center [539, 171] width 116 height 17
click at [0, 0] on input "Free Avg. vCPU" at bounding box center [0, 0] width 0 height 0
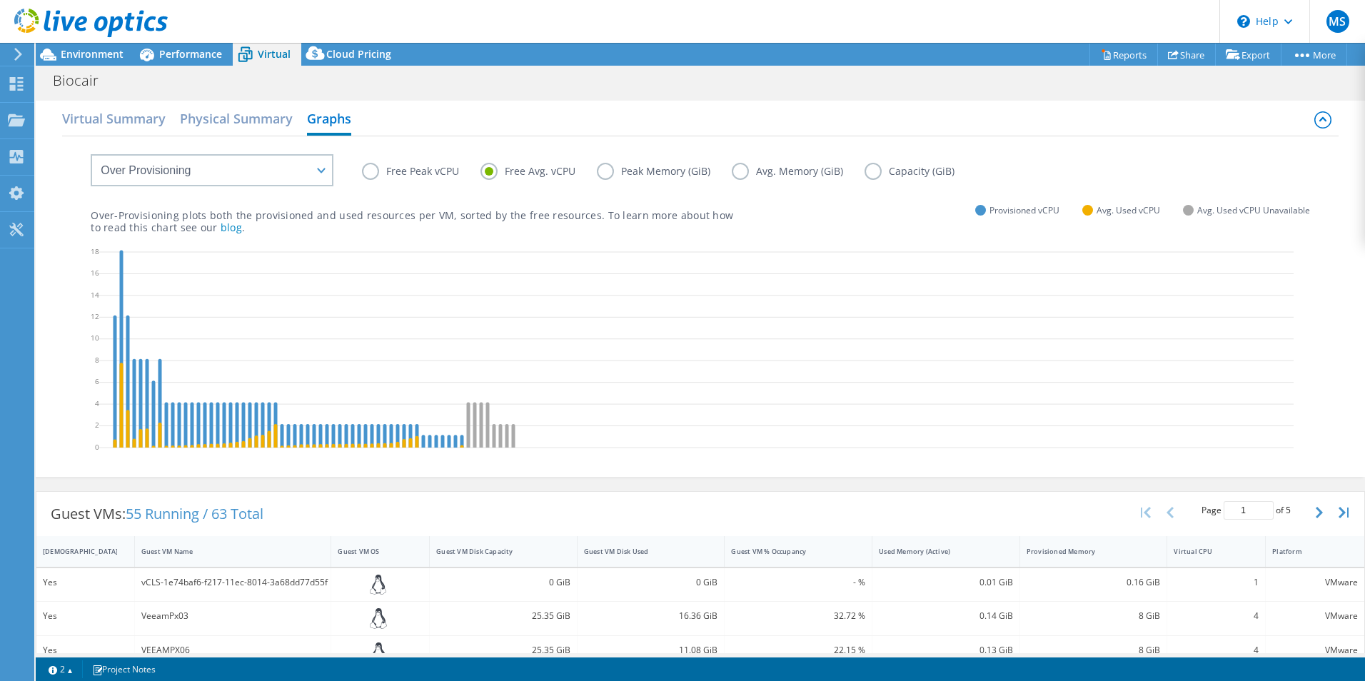
click at [600, 176] on label "Peak Memory (GiB)" at bounding box center [664, 171] width 135 height 17
click at [0, 0] on input "Peak Memory (GiB)" at bounding box center [0, 0] width 0 height 0
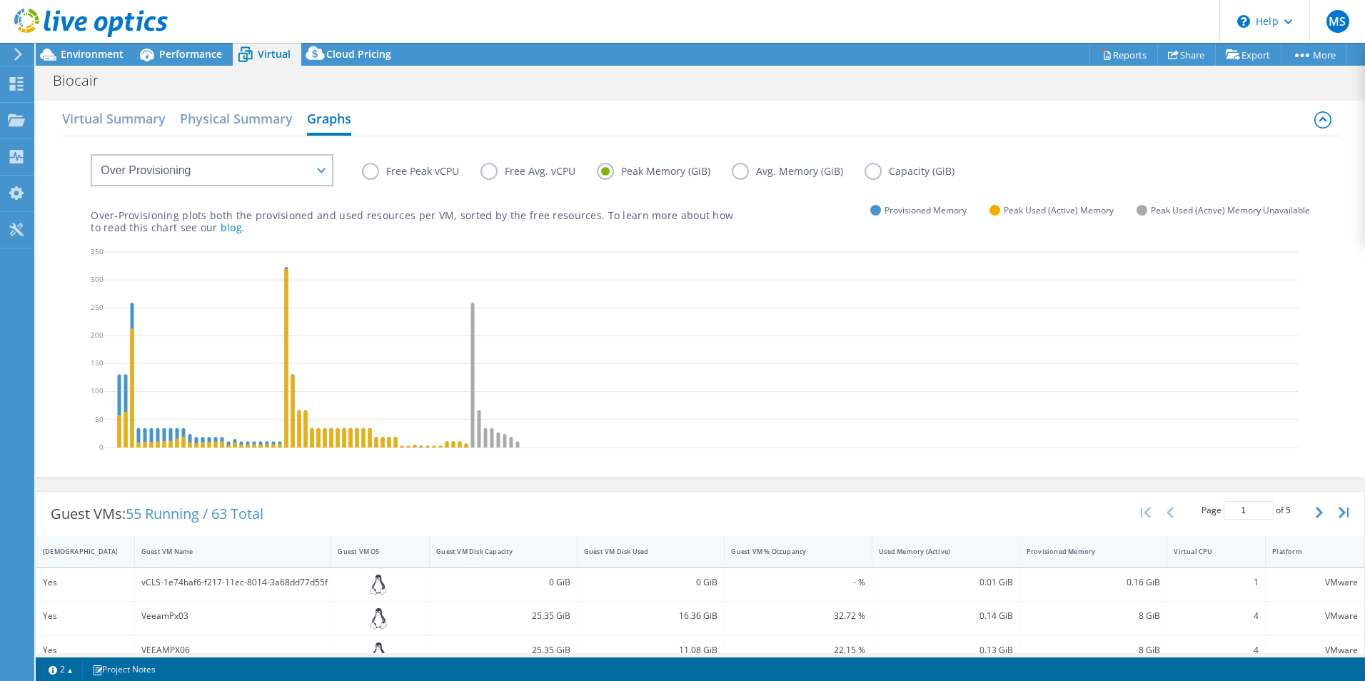
click at [784, 173] on label "Avg. Memory (GiB)" at bounding box center [798, 171] width 133 height 17
click at [0, 0] on input "Avg. Memory (GiB)" at bounding box center [0, 0] width 0 height 0
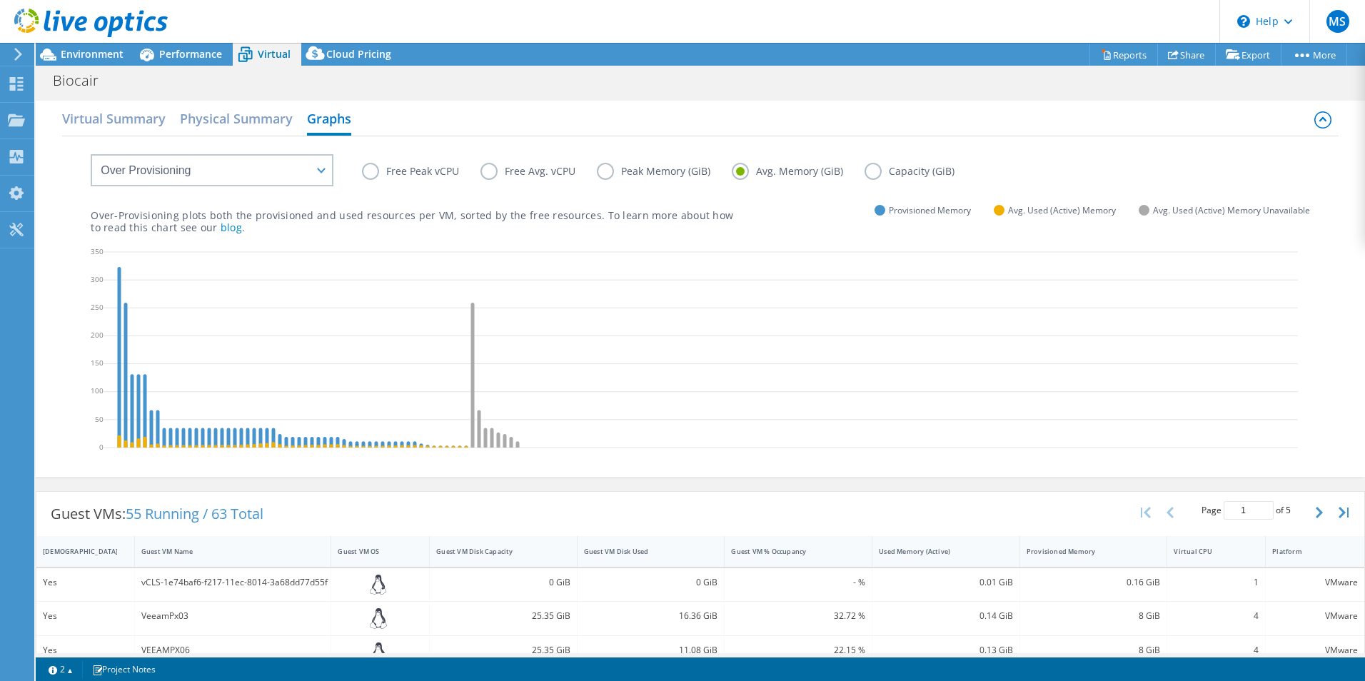
click at [642, 174] on label "Peak Memory (GiB)" at bounding box center [664, 171] width 135 height 17
click at [0, 0] on input "Peak Memory (GiB)" at bounding box center [0, 0] width 0 height 0
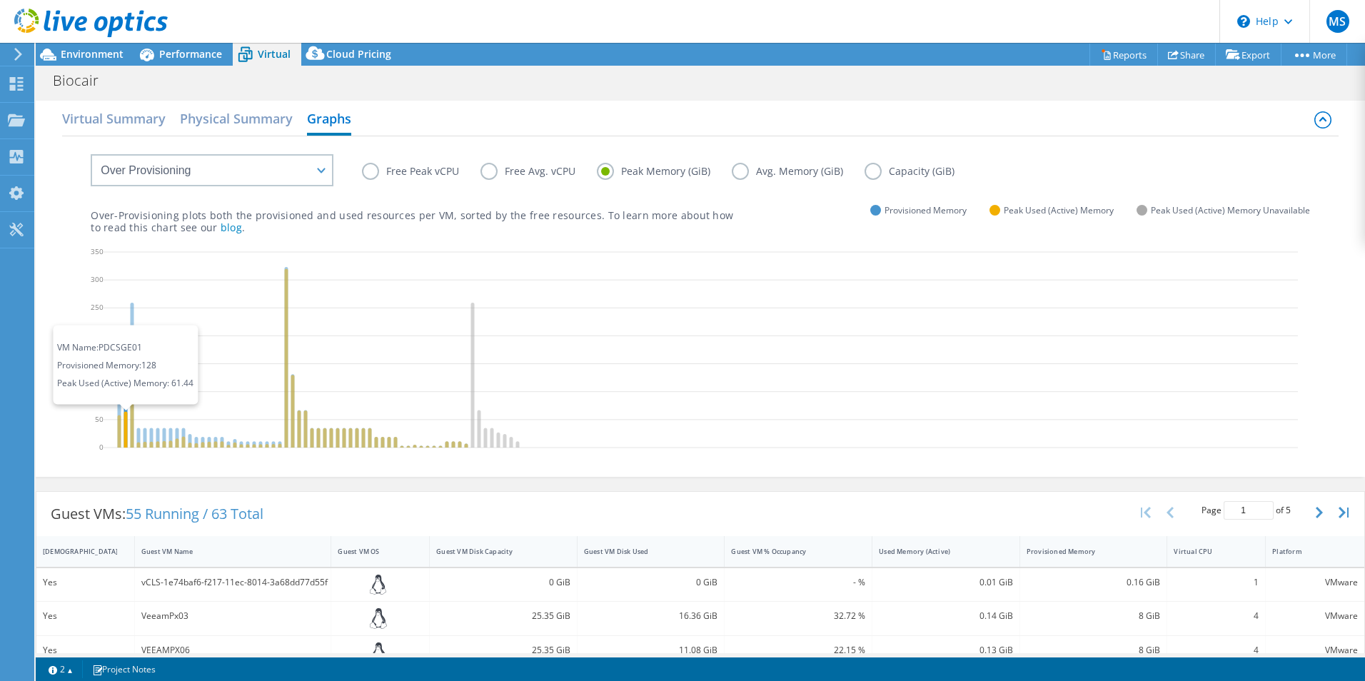
click at [127, 438] on icon at bounding box center [126, 429] width 4 height 36
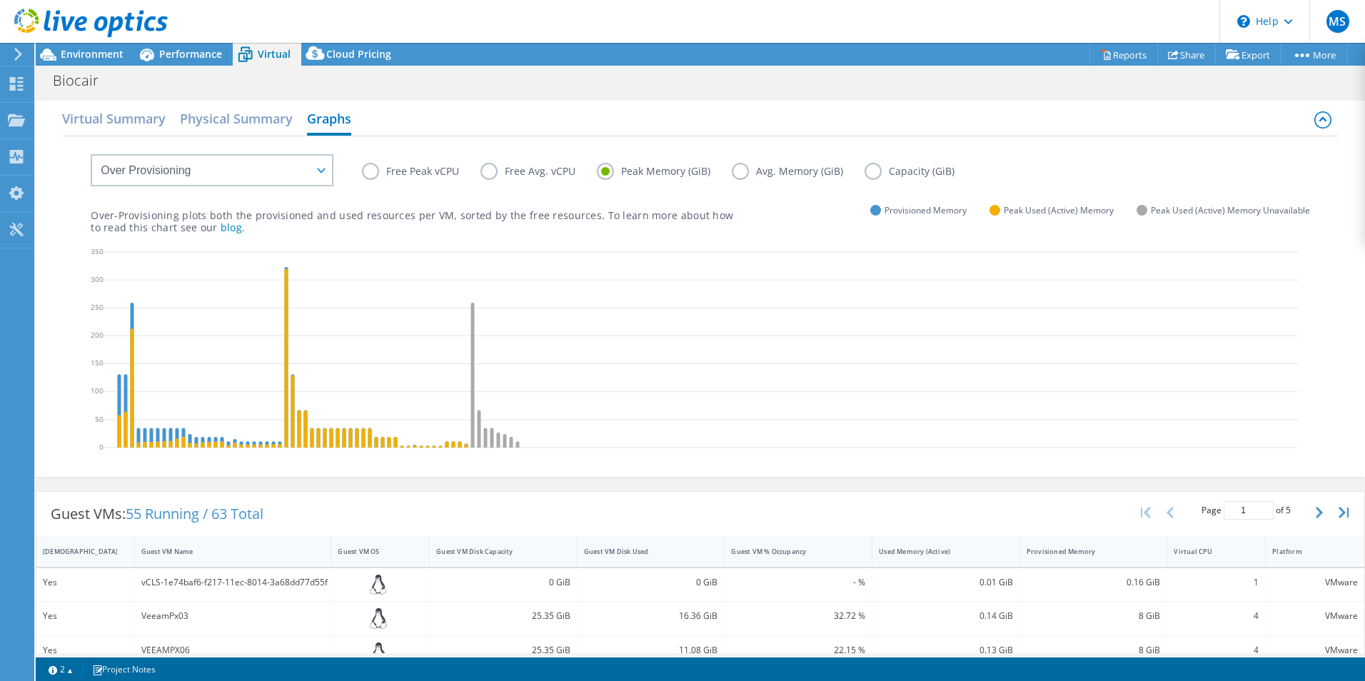
click at [748, 174] on label "Avg. Memory (GiB)" at bounding box center [798, 171] width 133 height 17
click at [0, 0] on input "Avg. Memory (GiB)" at bounding box center [0, 0] width 0 height 0
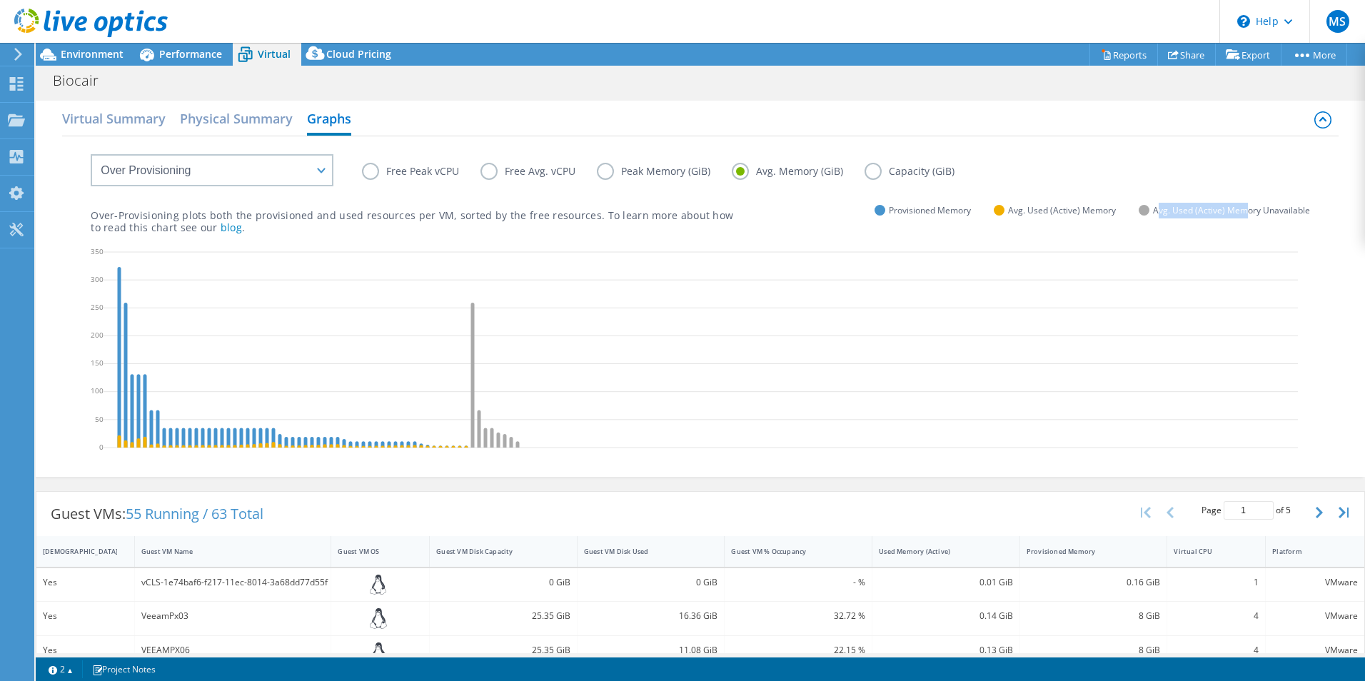
drag, startPoint x: 1151, startPoint y: 210, endPoint x: 1237, endPoint y: 228, distance: 87.7
click at [1237, 228] on div "Over-Provisioning plots both the provisioned and used resources per VM, sorted …" at bounding box center [701, 209] width 1220 height 49
drag, startPoint x: 1237, startPoint y: 228, endPoint x: 1230, endPoint y: 227, distance: 7.3
click at [1235, 229] on div "Over-Provisioning plots both the provisioned and used resources per VM, sorted …" at bounding box center [701, 209] width 1220 height 49
click at [631, 171] on label "Peak Memory (GiB)" at bounding box center [664, 171] width 135 height 17
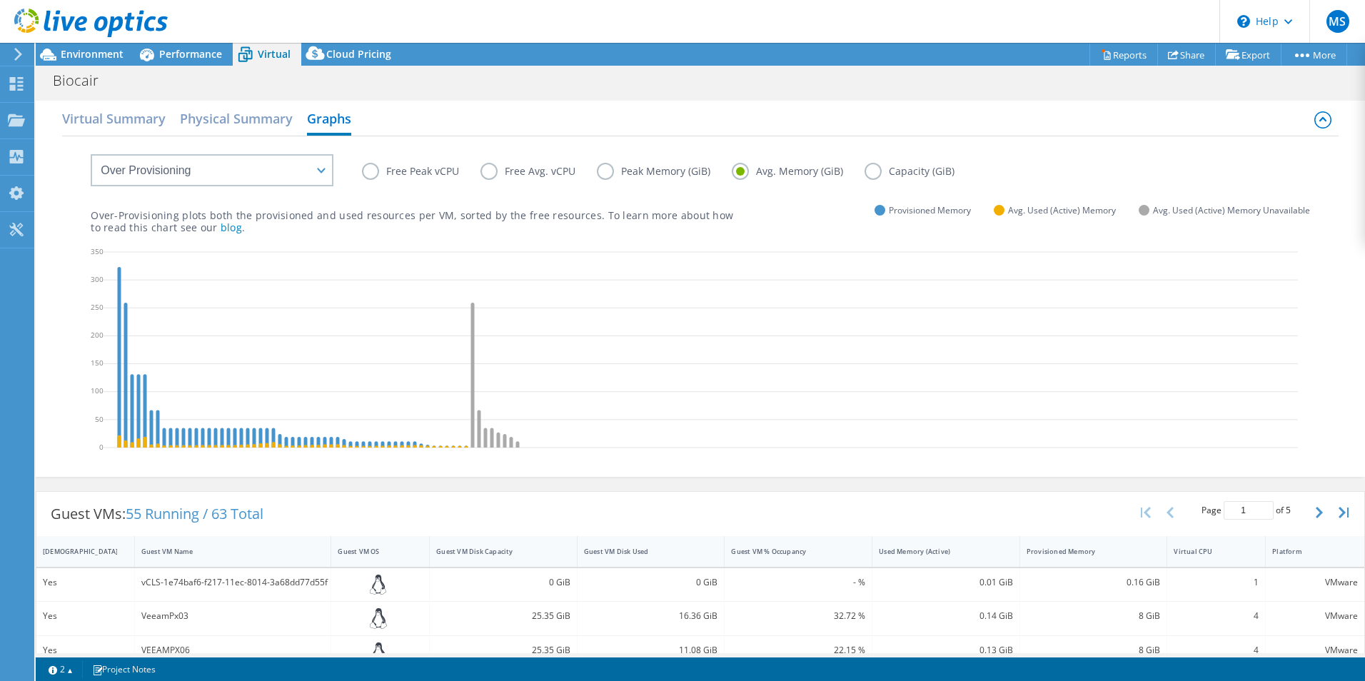
click at [0, 0] on input "Peak Memory (GiB)" at bounding box center [0, 0] width 0 height 0
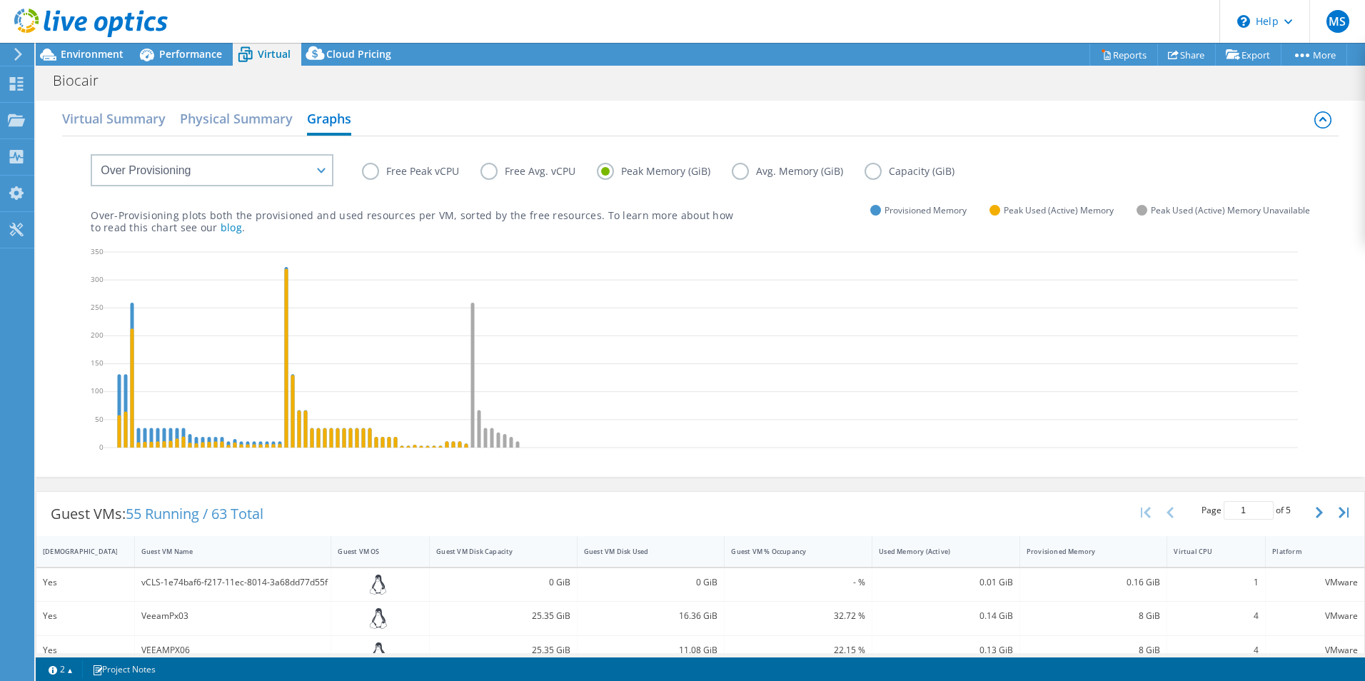
click at [897, 173] on label "Capacity (GiB)" at bounding box center [920, 171] width 111 height 17
click at [0, 0] on input "Capacity (GiB)" at bounding box center [0, 0] width 0 height 0
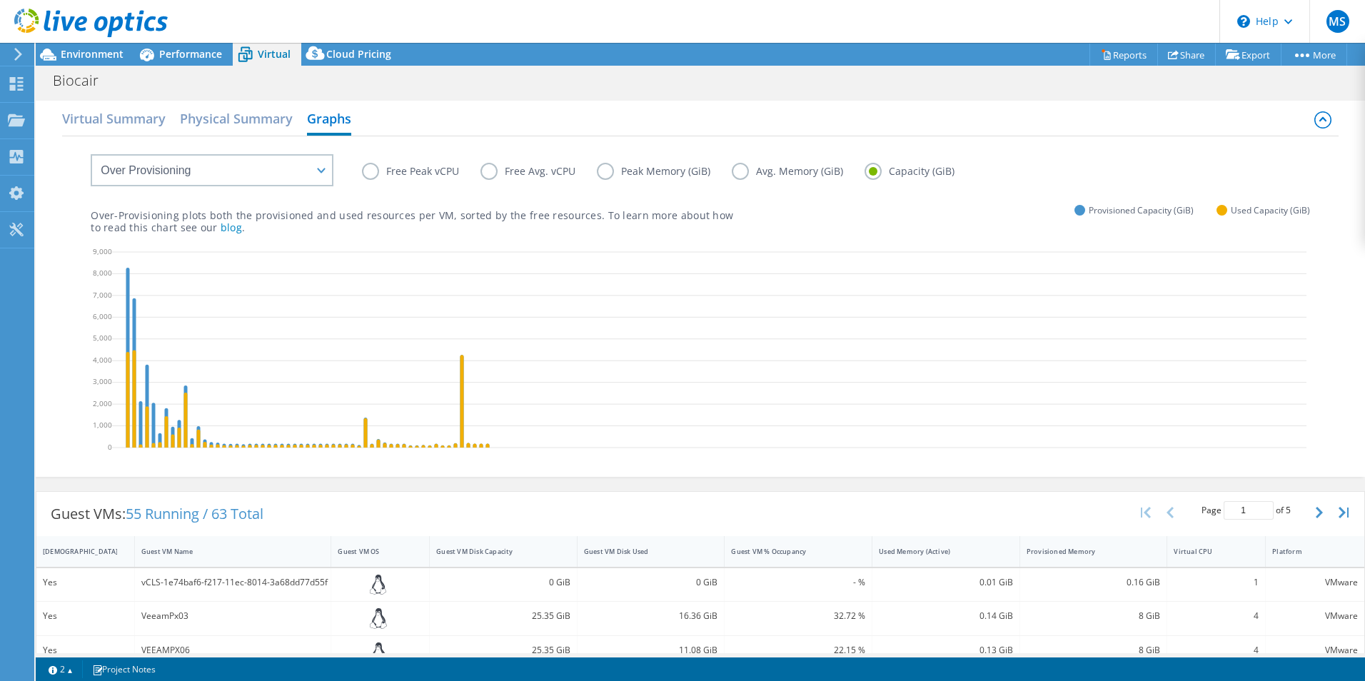
click at [420, 169] on label "Free Peak vCPU" at bounding box center [421, 171] width 119 height 17
click at [0, 0] on input "Free Peak vCPU" at bounding box center [0, 0] width 0 height 0
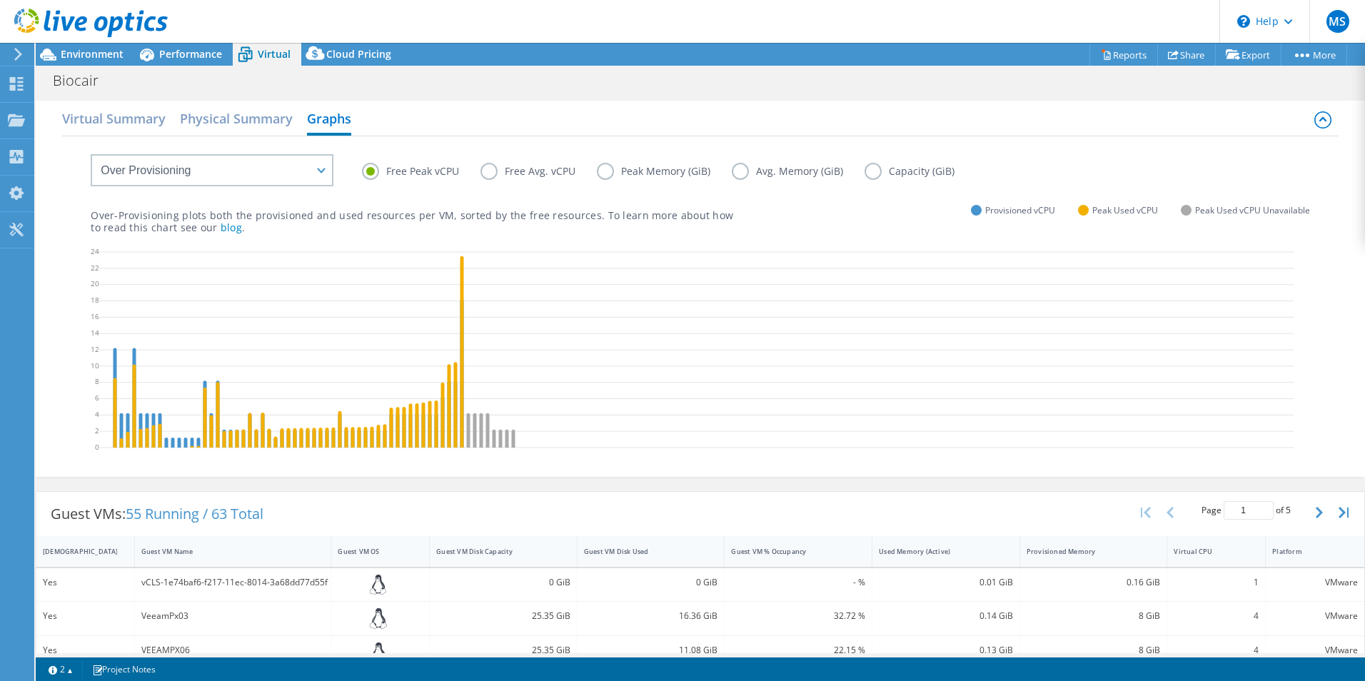
click at [418, 213] on p "Over-Provisioning plots both the provisioned and used resources per VM, sorted …" at bounding box center [412, 221] width 643 height 24
drag, startPoint x: 482, startPoint y: 213, endPoint x: 606, endPoint y: 221, distance: 124.5
click at [606, 221] on p "Over-Provisioning plots both the provisioned and used resources per VM, sorted …" at bounding box center [412, 221] width 643 height 24
click at [560, 233] on div "Free Peak vCPU Free Avg. vCPU Peak Memory (GiB) Avg. Memory (GiB) Capacity (GiB…" at bounding box center [700, 304] width 1277 height 337
click at [224, 119] on h2 "Physical Summary" at bounding box center [236, 119] width 113 height 31
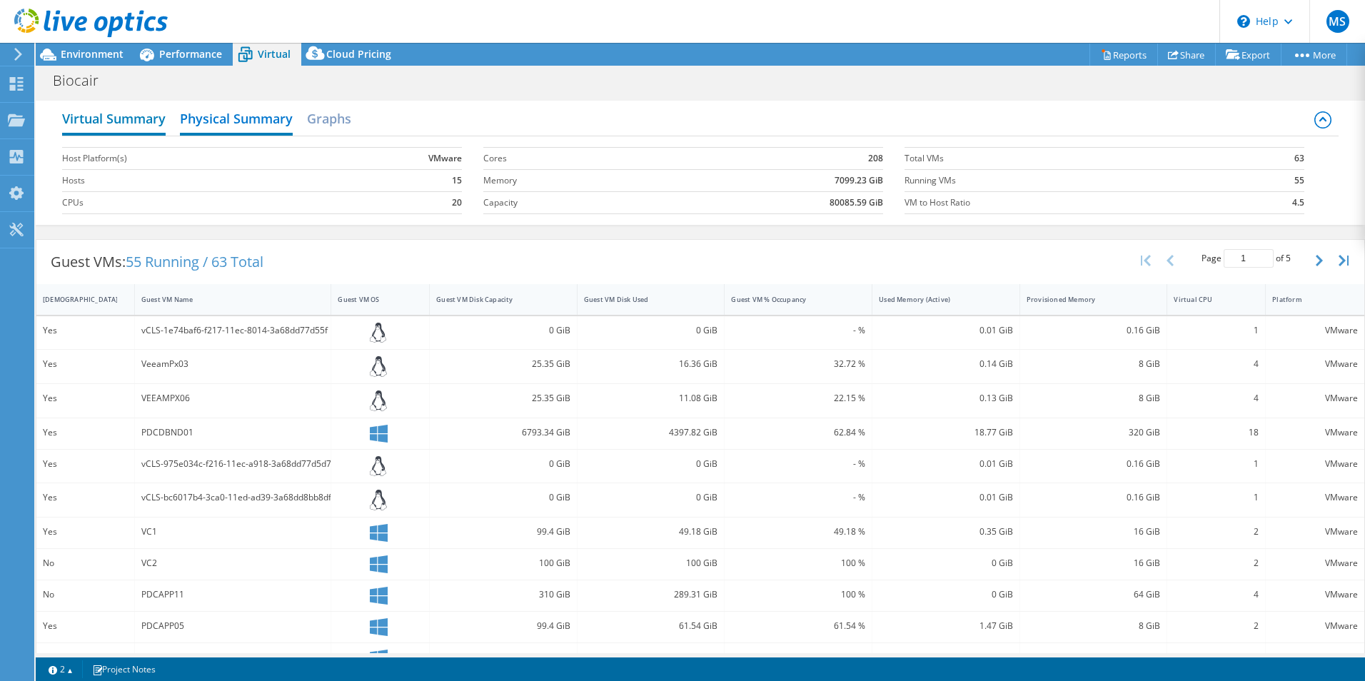
click at [121, 118] on h2 "Virtual Summary" at bounding box center [114, 119] width 104 height 31
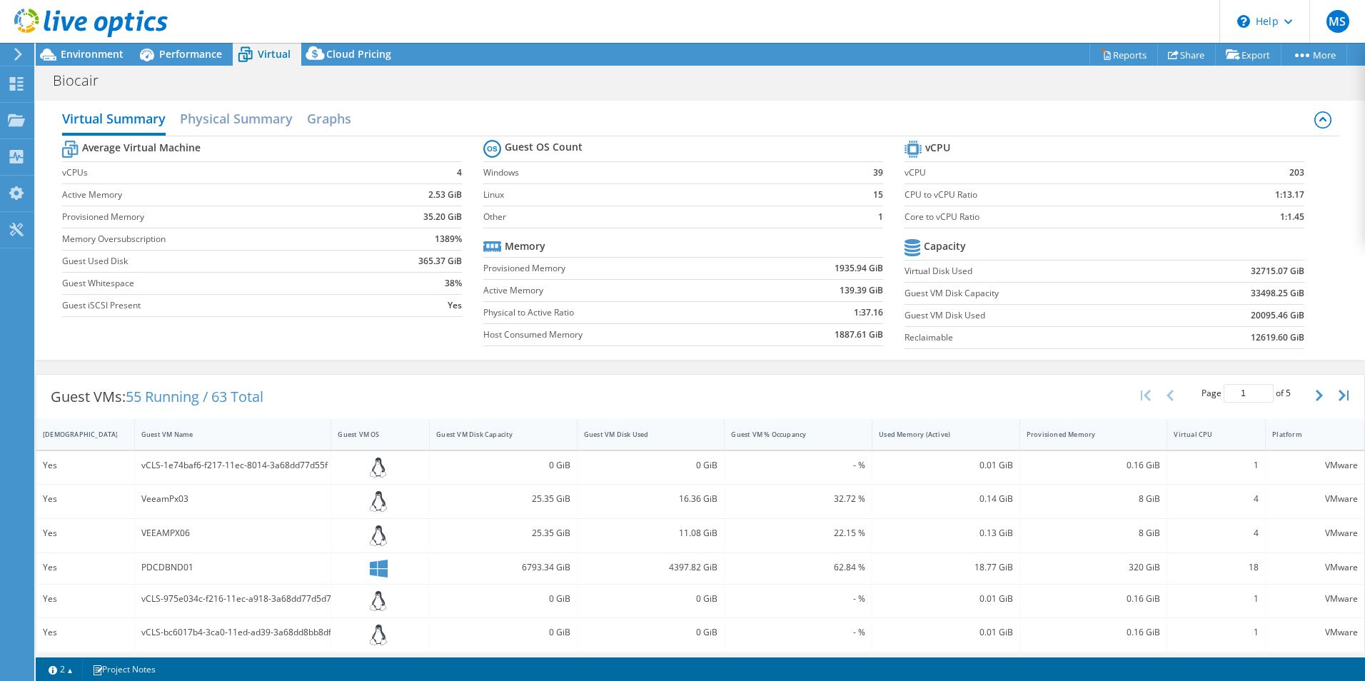
click at [258, 19] on header "MS End User Michael Starr michael.starr@biocair.co.uk BIOCAIR INTERNATIONAL LIM…" at bounding box center [682, 21] width 1365 height 43
click at [186, 51] on span "Performance" at bounding box center [190, 54] width 63 height 14
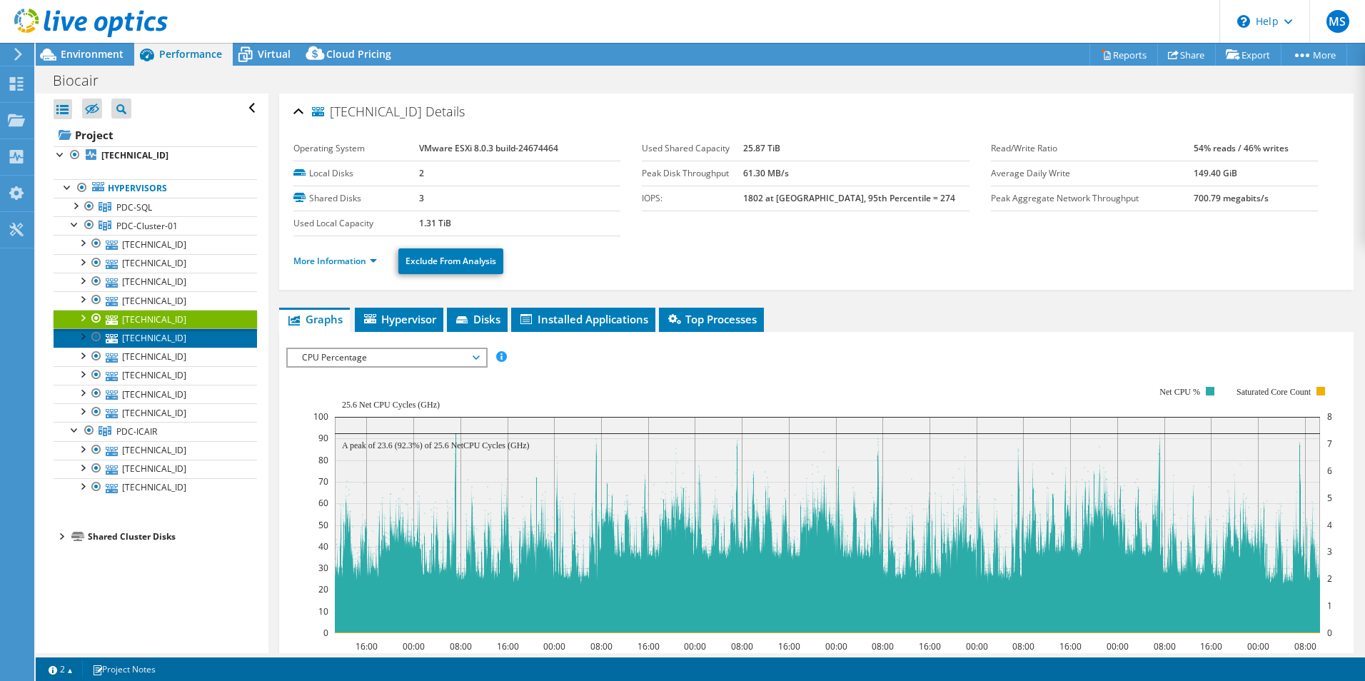
click at [136, 338] on link "[TECHNICAL_ID]" at bounding box center [155, 337] width 203 height 19
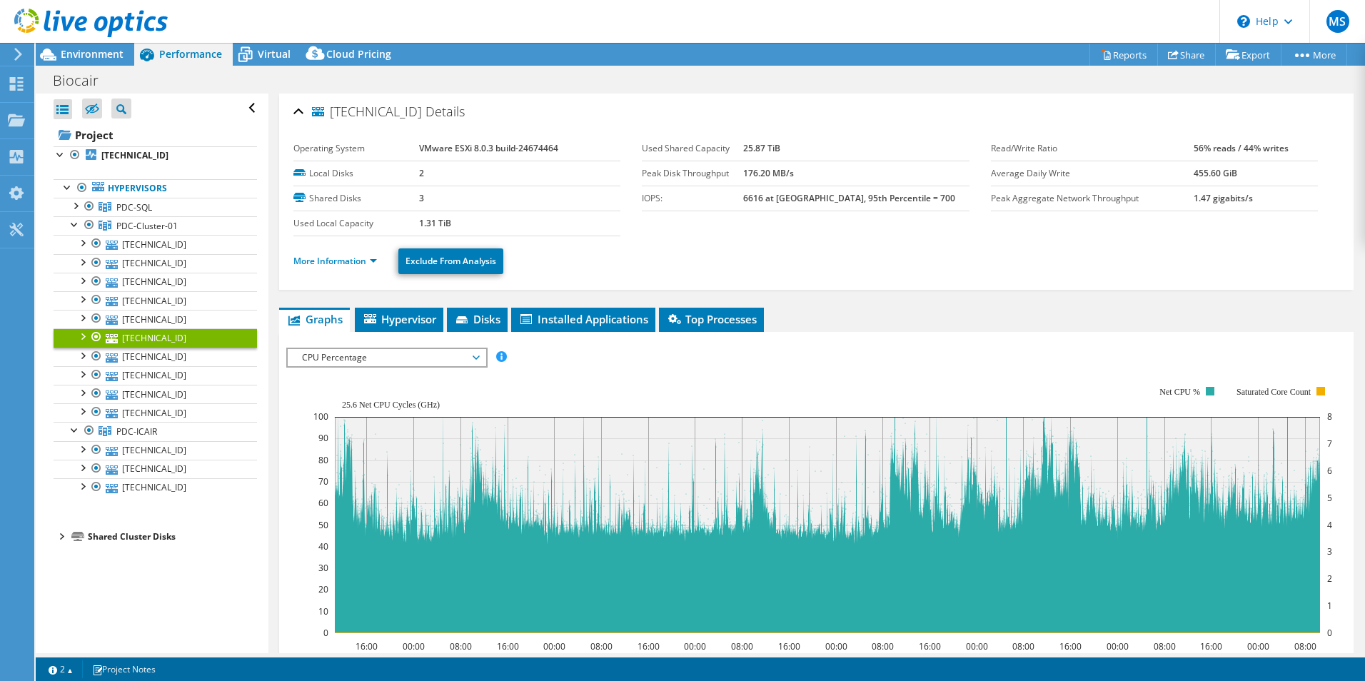
click at [1078, 27] on header "MS End User Michael Starr michael.starr@biocair.co.uk BIOCAIR INTERNATIONAL LIM…" at bounding box center [682, 21] width 1365 height 43
click at [1178, 62] on link "Share" at bounding box center [1186, 55] width 59 height 22
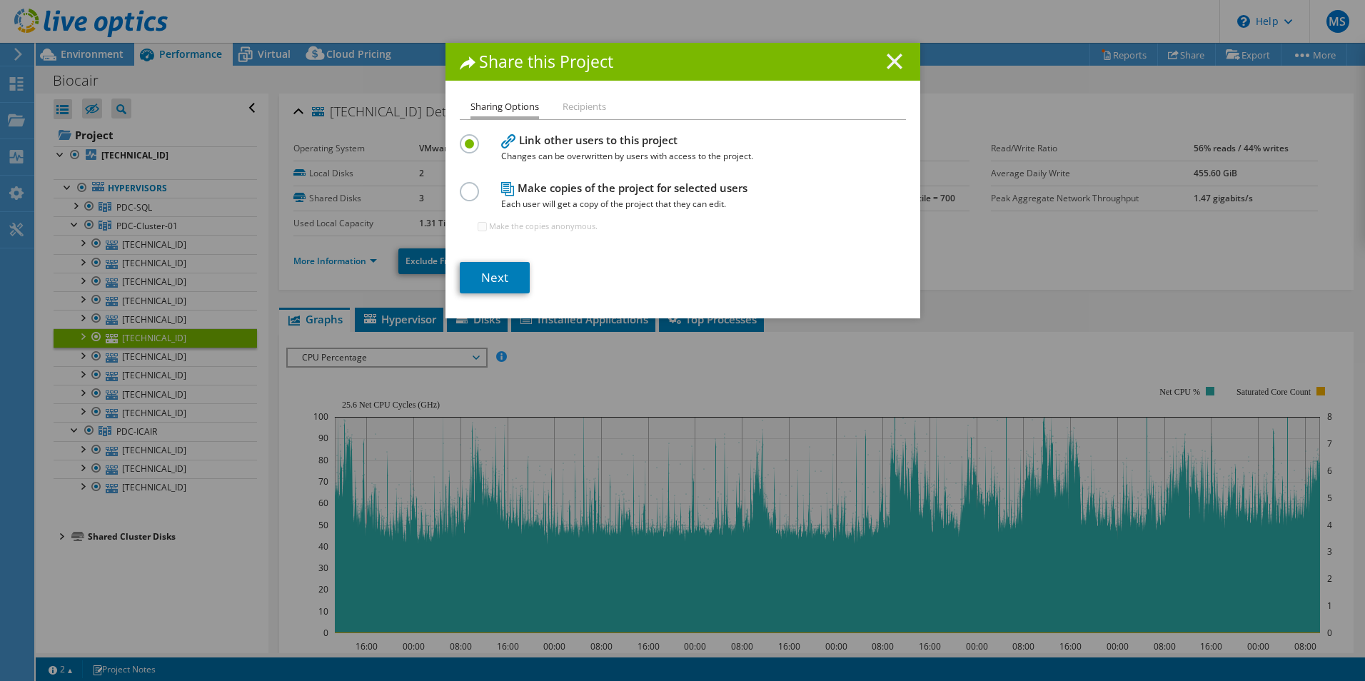
click at [887, 64] on icon at bounding box center [895, 62] width 16 height 16
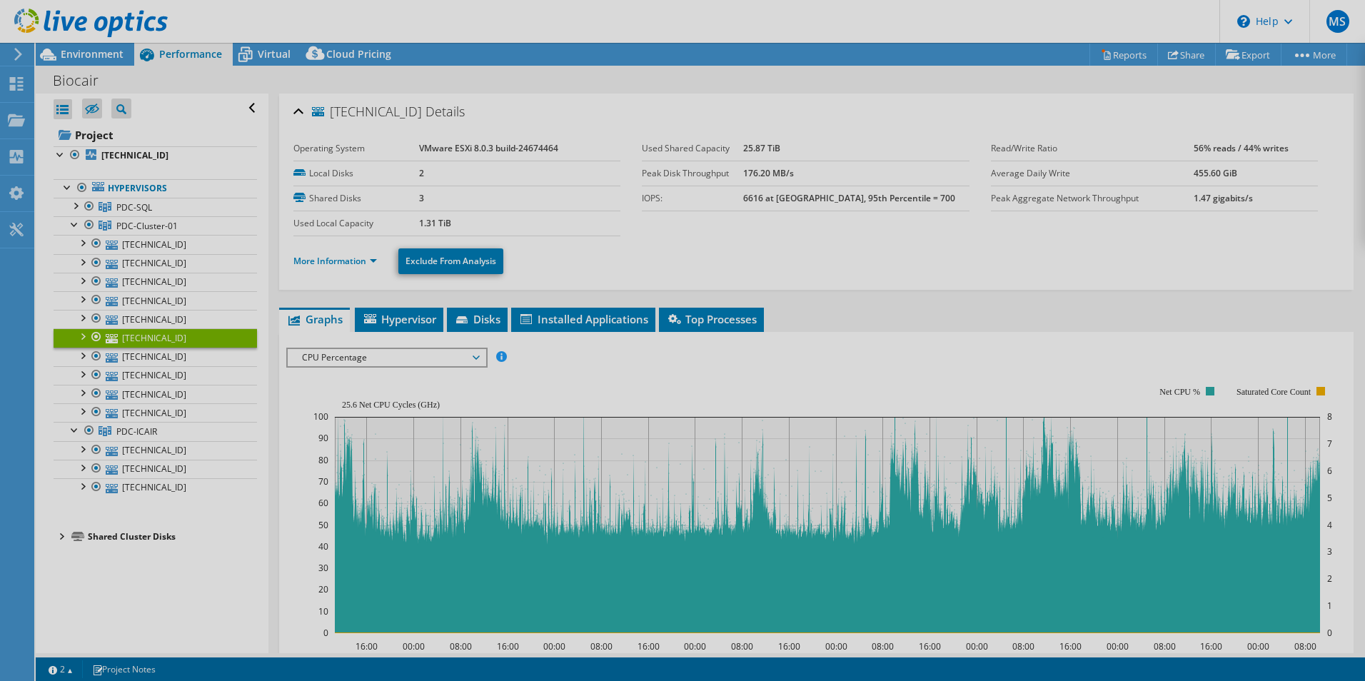
click at [909, 24] on div "MS End User Michael Starr michael.starr@biocair.co.uk BIOCAIR INTERNATIONAL LIM…" at bounding box center [682, 340] width 1365 height 681
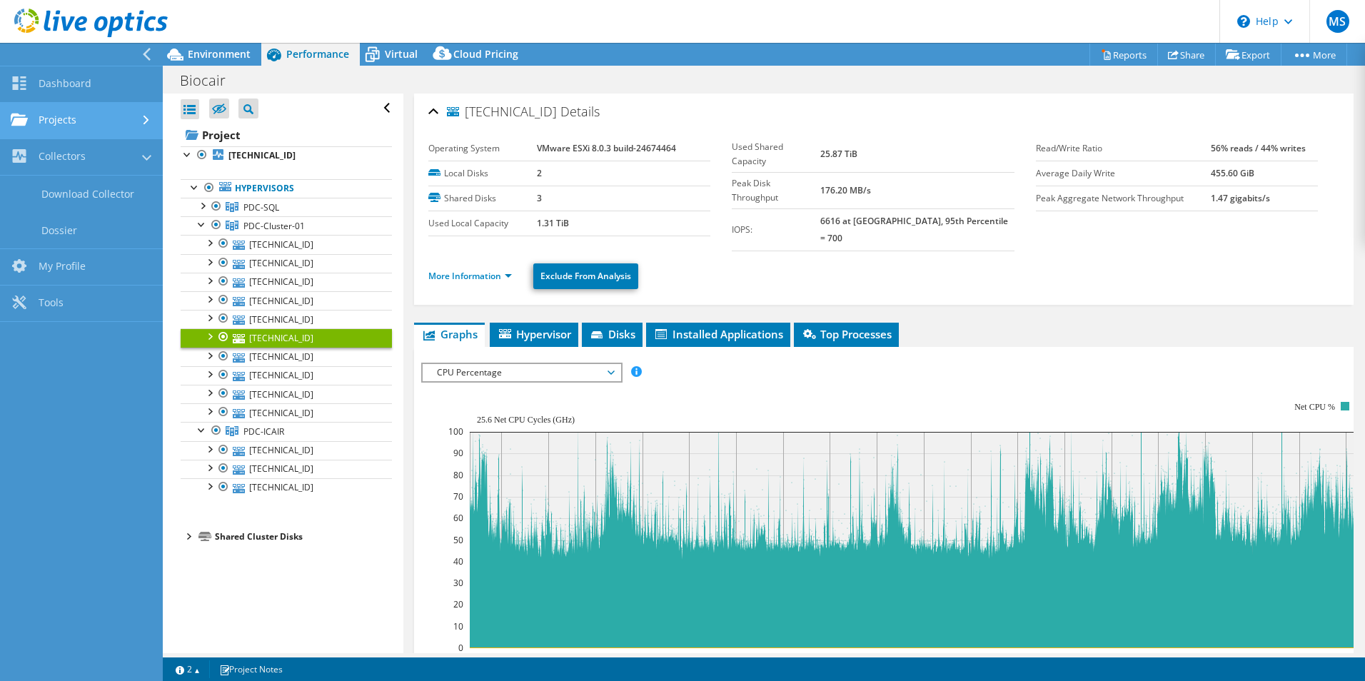
click at [77, 116] on link "Projects" at bounding box center [81, 121] width 163 height 36
click at [523, 7] on header "MS End User Michael Starr michael.starr@biocair.co.uk BIOCAIR INTERNATIONAL LIM…" at bounding box center [682, 21] width 1365 height 43
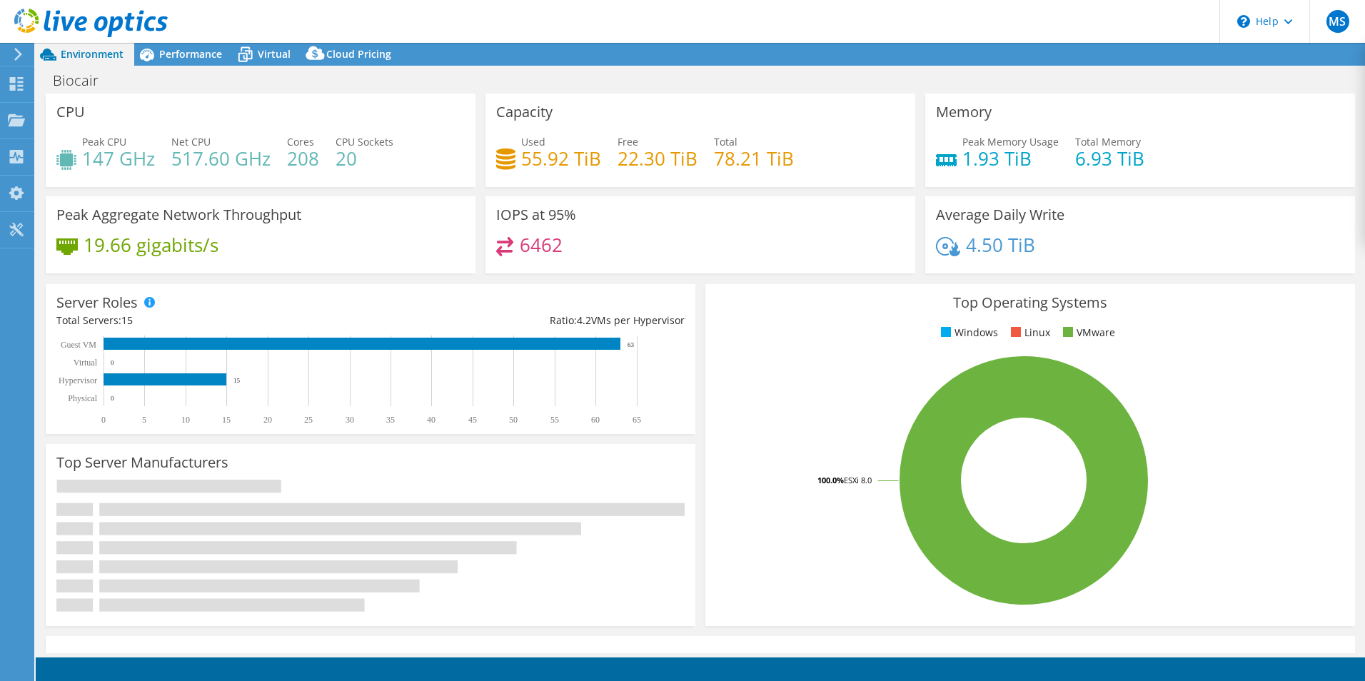
select select "USD"
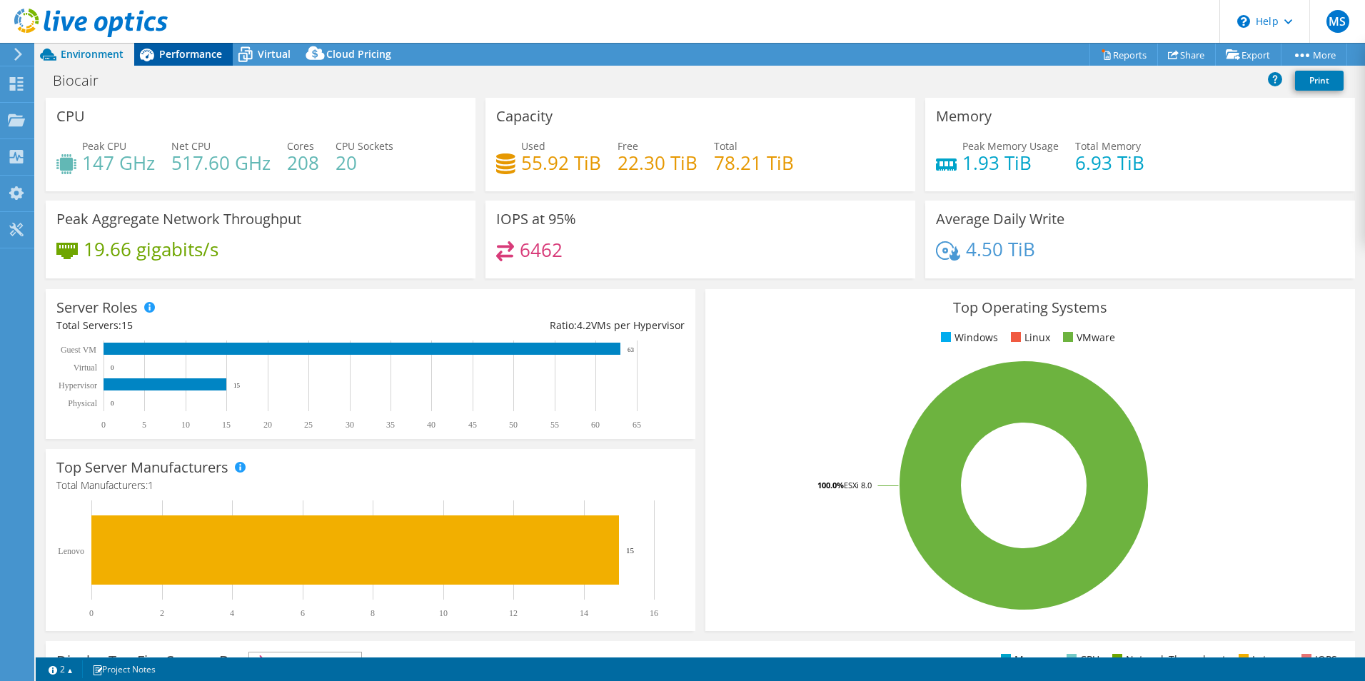
click at [206, 57] on span "Performance" at bounding box center [190, 54] width 63 height 14
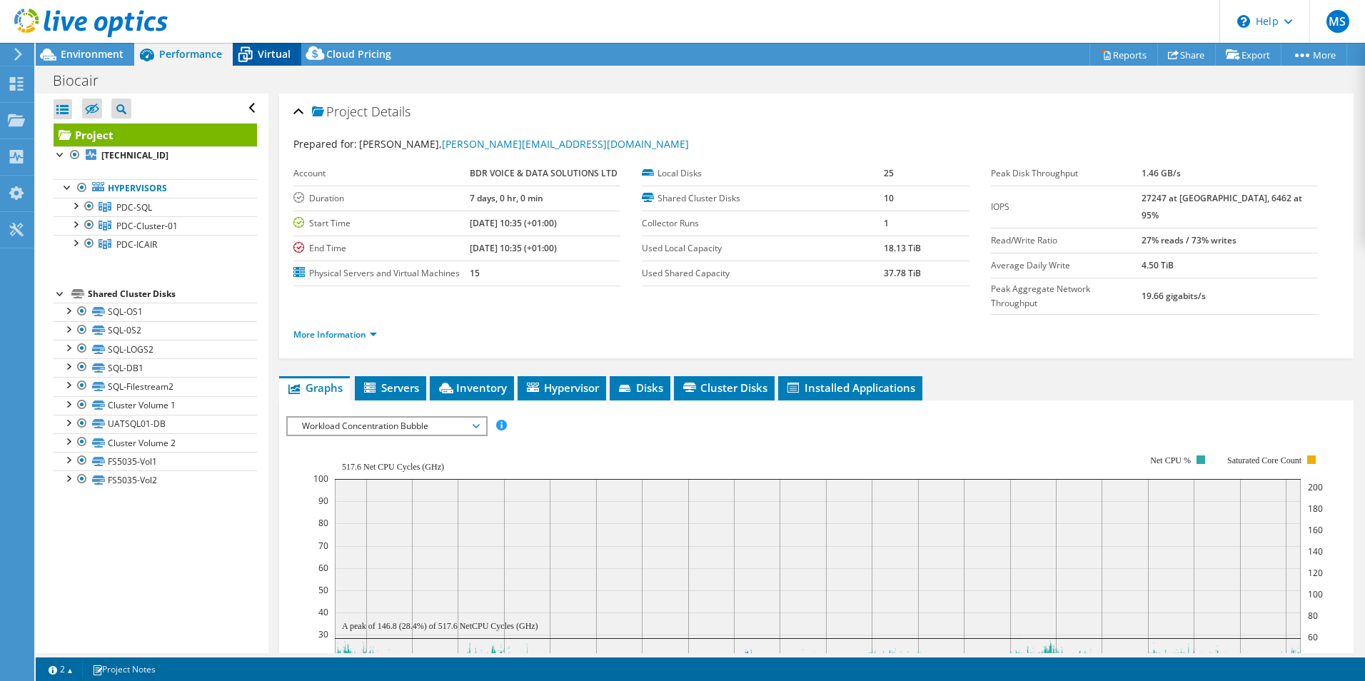
click at [259, 55] on span "Virtual" at bounding box center [274, 54] width 33 height 14
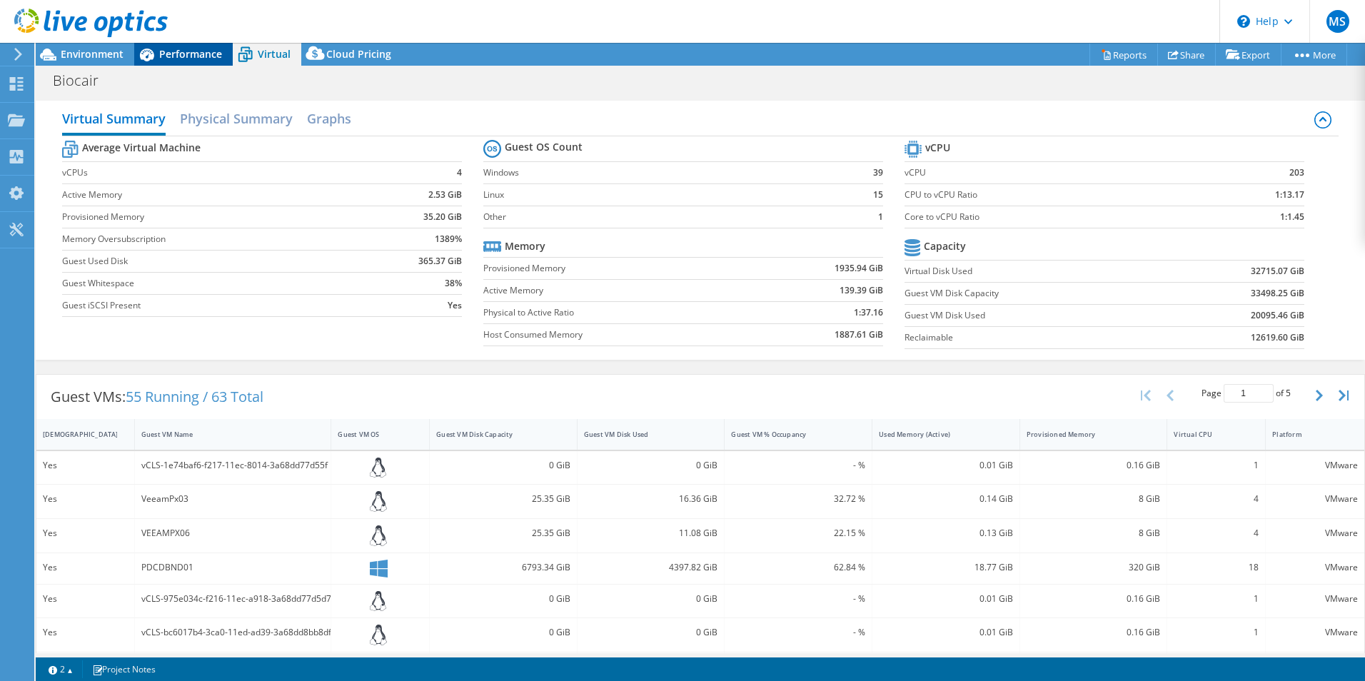
click at [183, 56] on span "Performance" at bounding box center [190, 54] width 63 height 14
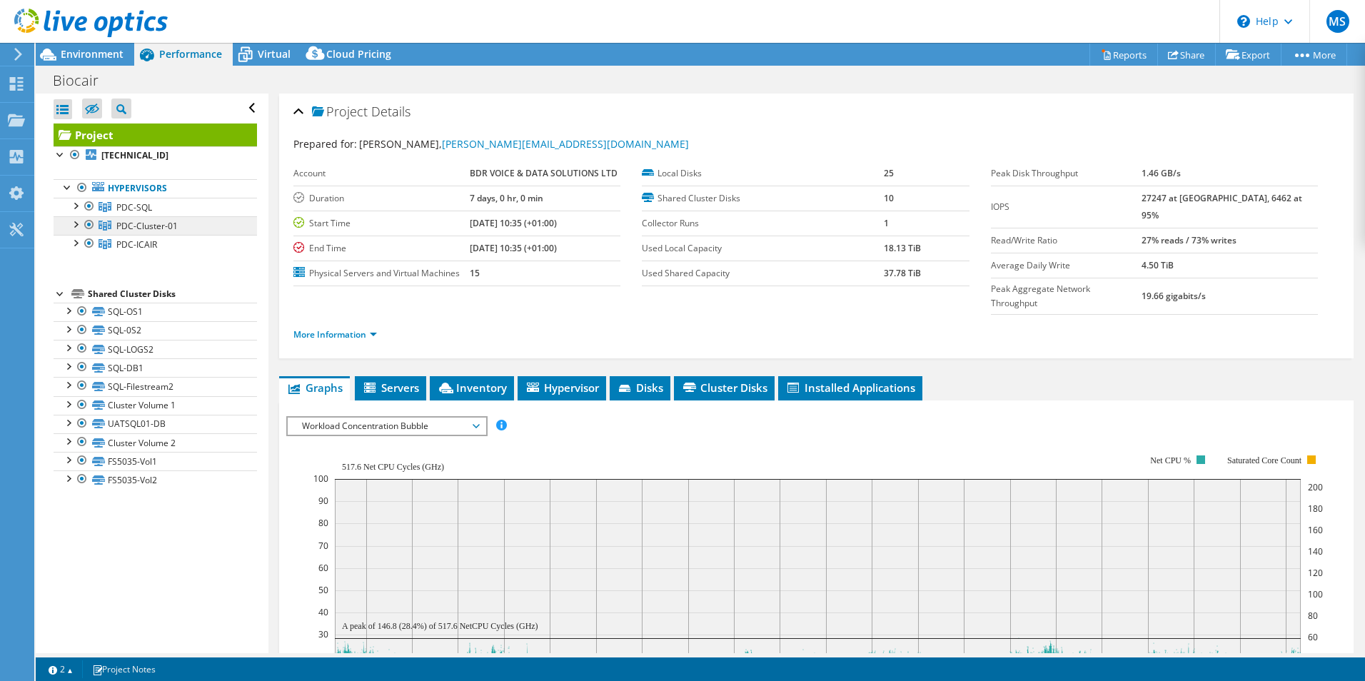
click at [131, 220] on span "PDC-Cluster-01" at bounding box center [146, 226] width 61 height 12
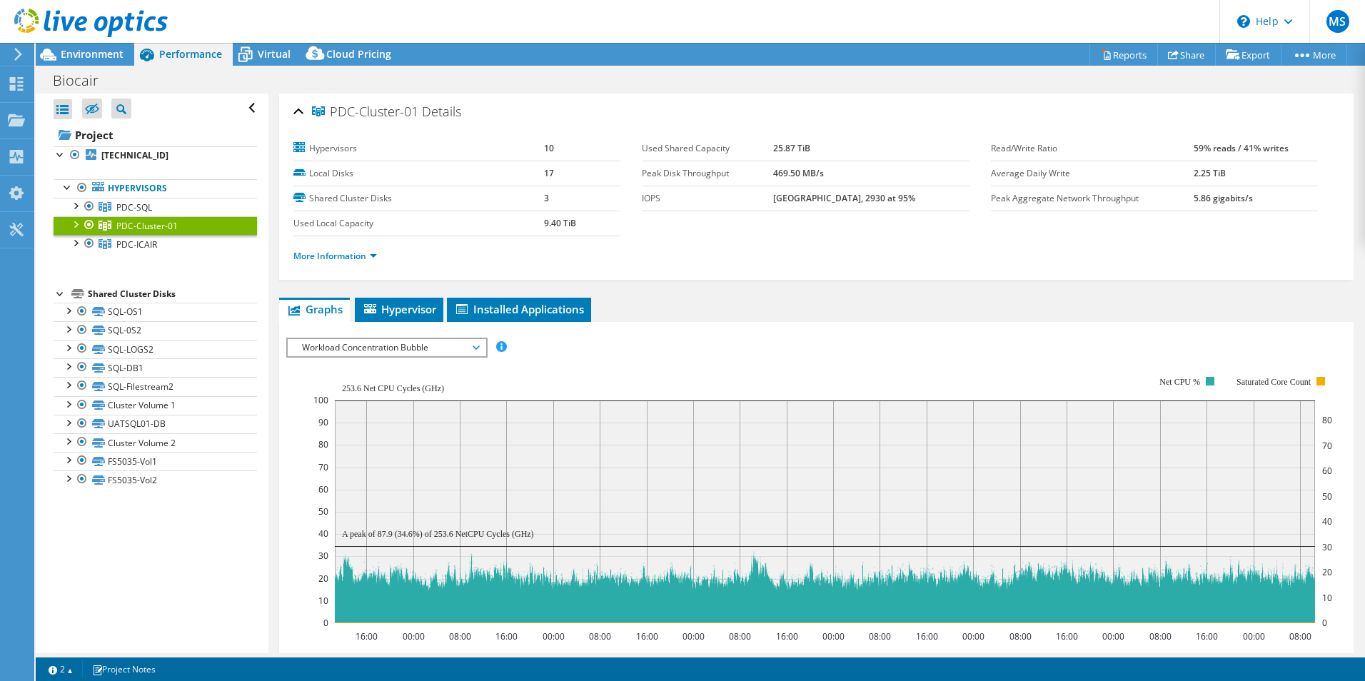
click at [421, 343] on span "Workload Concentration Bubble" at bounding box center [387, 347] width 184 height 17
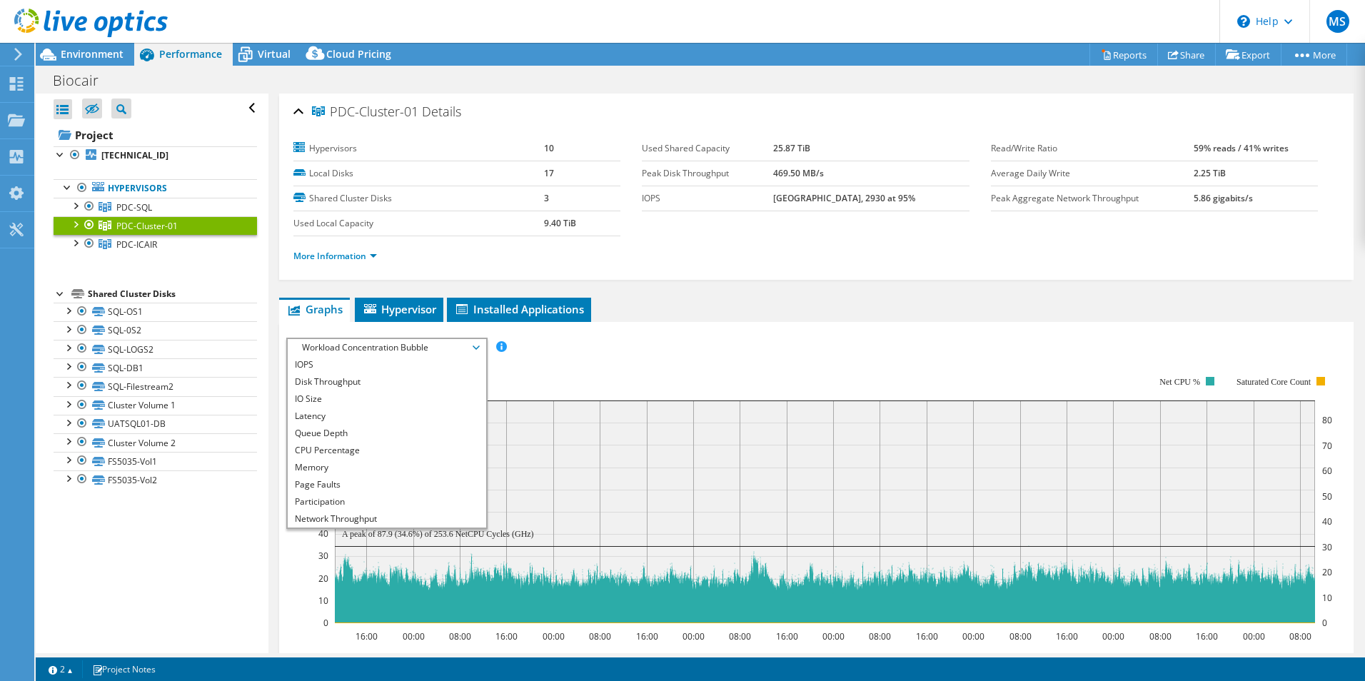
click at [635, 377] on rect at bounding box center [822, 500] width 1019 height 286
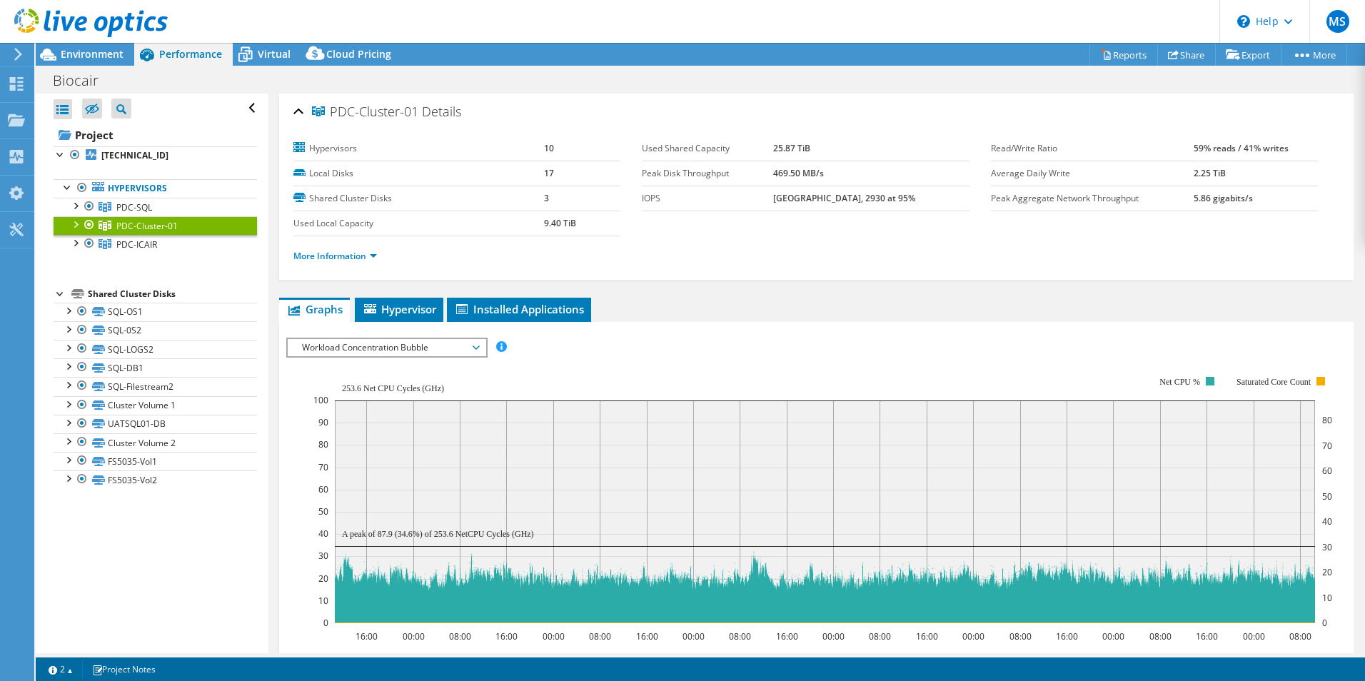
click at [360, 366] on rect at bounding box center [822, 500] width 1019 height 286
click at [138, 197] on link "Hypervisors" at bounding box center [155, 188] width 203 height 19
click at [137, 185] on link "Hypervisors" at bounding box center [155, 188] width 203 height 19
click at [98, 186] on icon at bounding box center [98, 186] width 12 height 9
click at [138, 154] on b "[TECHNICAL_ID]" at bounding box center [134, 155] width 67 height 12
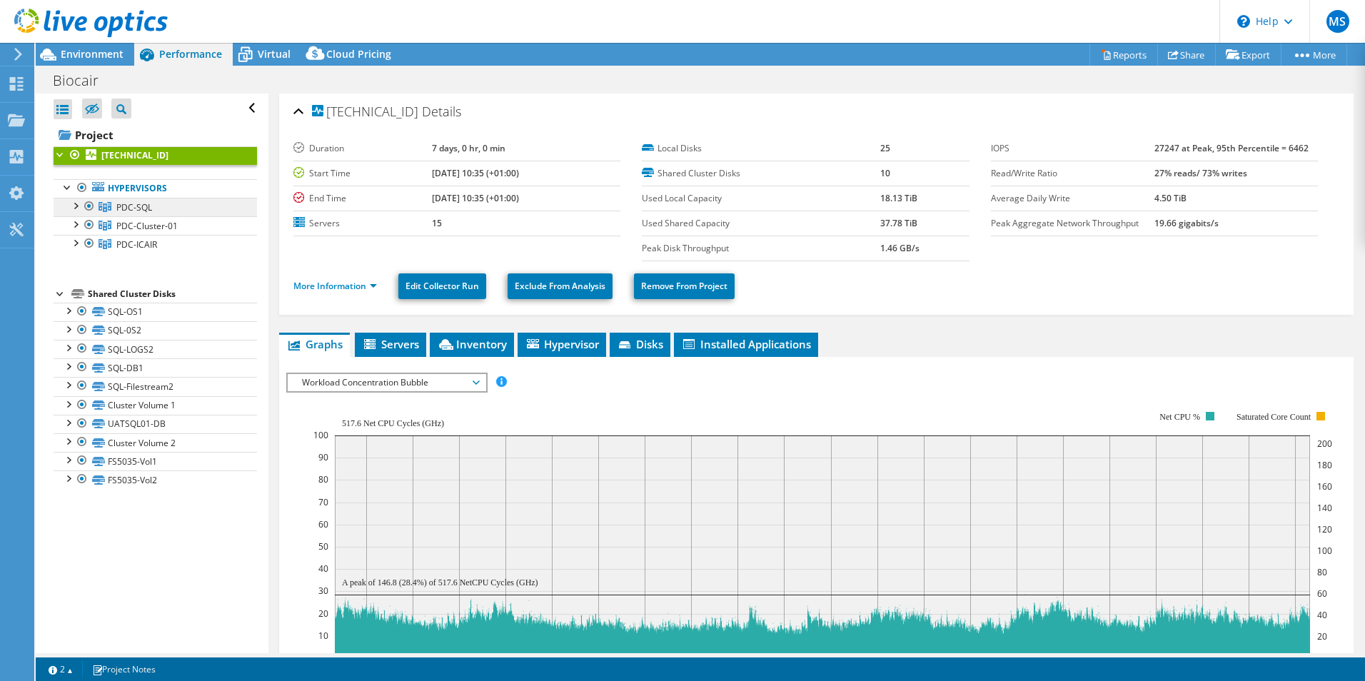
click at [120, 211] on span "PDC-SQL" at bounding box center [134, 207] width 36 height 12
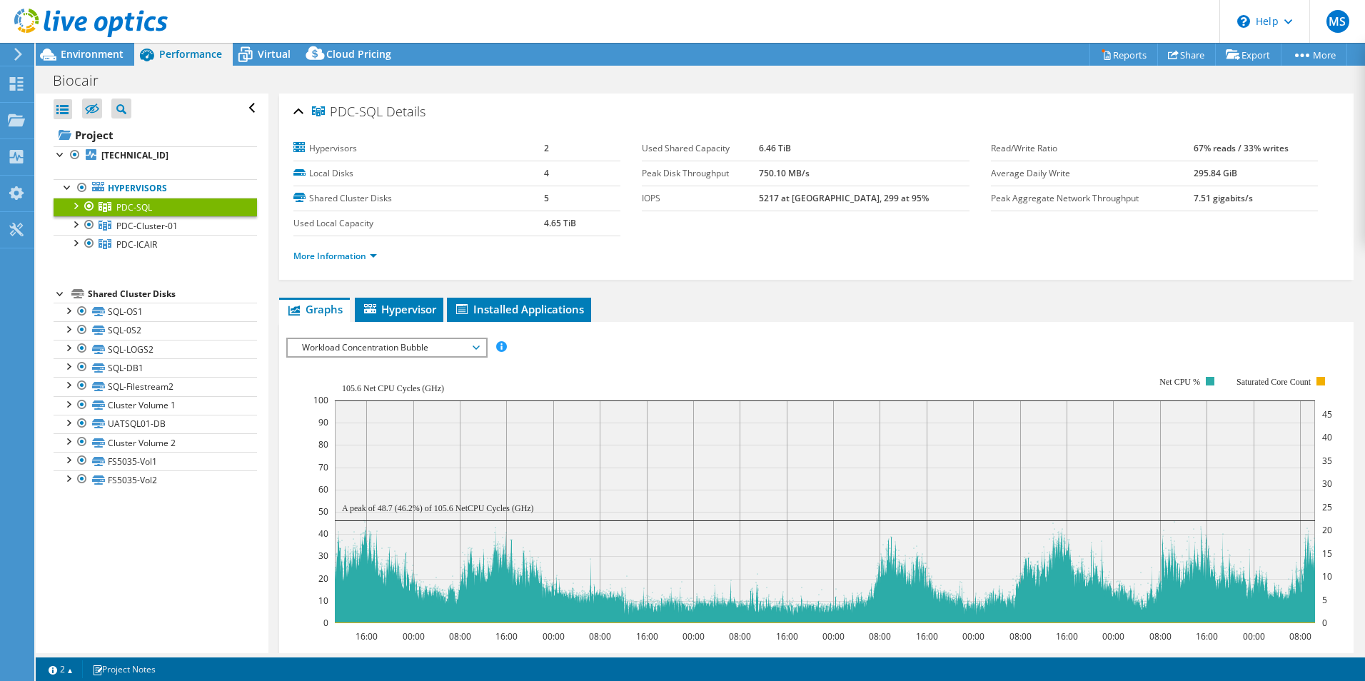
drag, startPoint x: 109, startPoint y: 156, endPoint x: 141, endPoint y: 590, distance: 435.3
click at [141, 590] on div "Open All Close All Hide Excluded Nodes Project Tree Filter" at bounding box center [152, 374] width 232 height 560
